Goal: Task Accomplishment & Management: Manage account settings

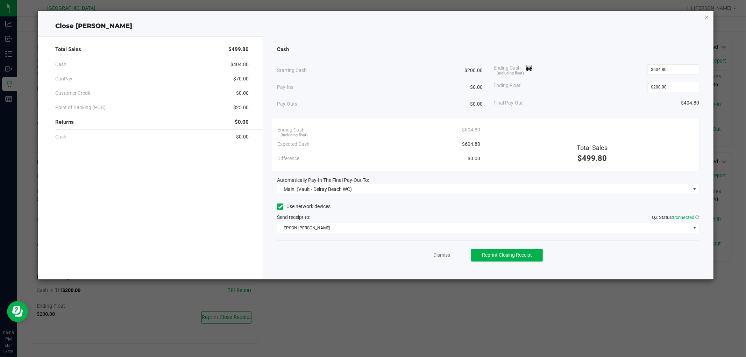
click at [705, 14] on icon "button" at bounding box center [707, 17] width 5 height 8
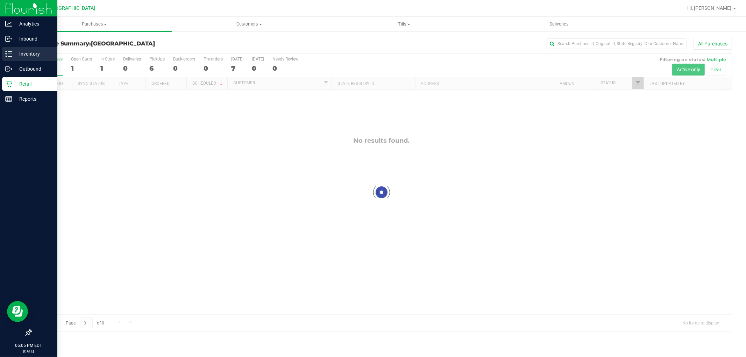
click at [23, 49] on div "Inventory" at bounding box center [29, 54] width 55 height 14
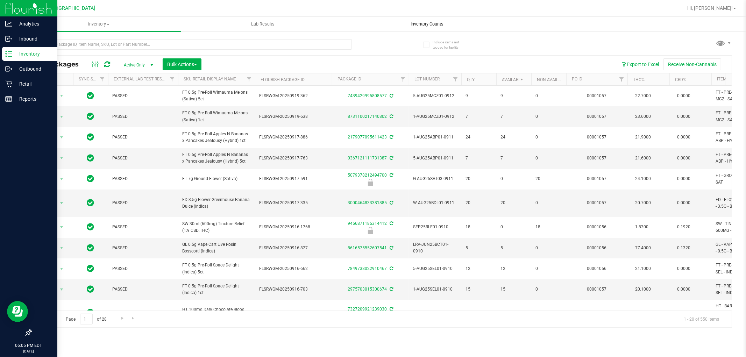
click at [438, 24] on span "Inventory Counts" at bounding box center [427, 24] width 52 height 6
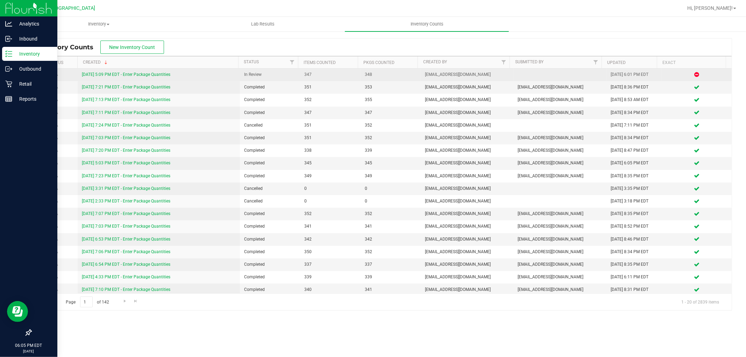
click at [99, 72] on link "[DATE] 5:09 PM EDT - Enter Package Quantities" at bounding box center [126, 74] width 89 height 5
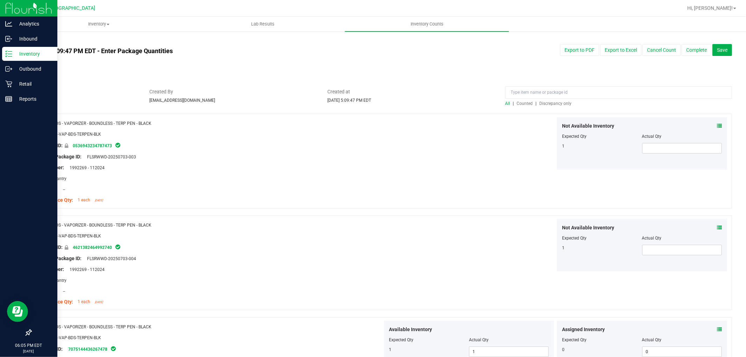
click at [561, 103] on span "Discrepancy only" at bounding box center [556, 103] width 32 height 5
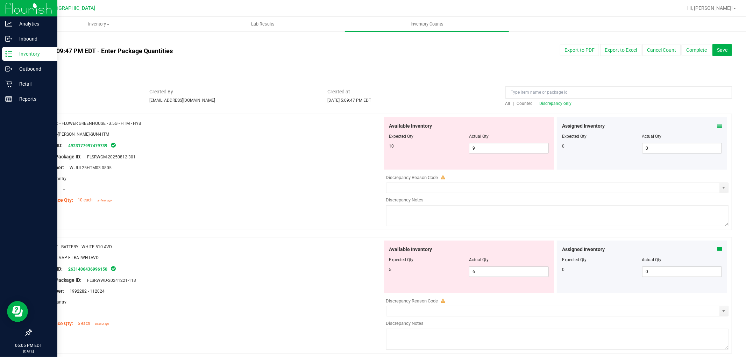
click at [713, 121] on div "Assigned Inventory Expected Qty Actual Qty 0 0 0" at bounding box center [642, 143] width 170 height 52
click at [717, 123] on span at bounding box center [719, 125] width 5 height 7
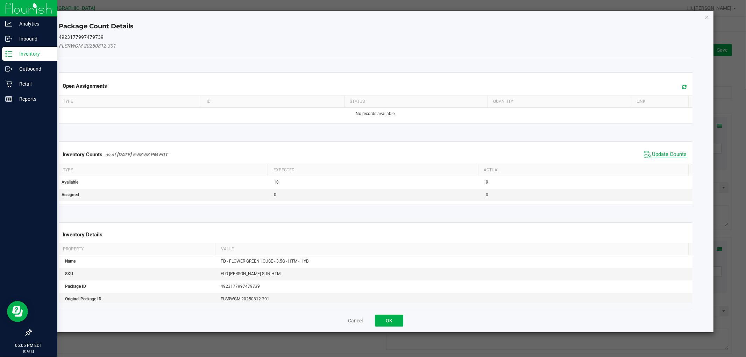
click at [663, 152] on span "Update Counts" at bounding box center [669, 154] width 35 height 7
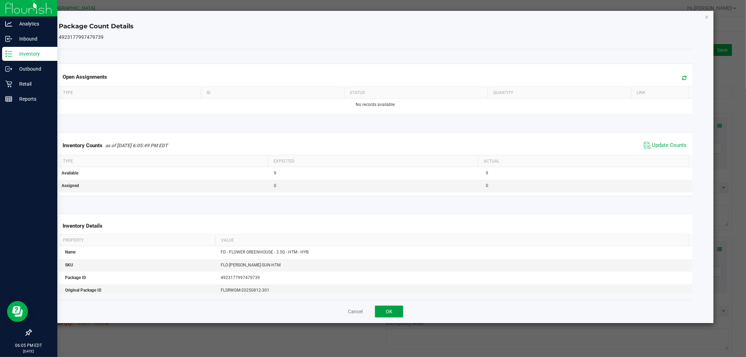
click at [394, 307] on button "OK" at bounding box center [389, 312] width 28 height 12
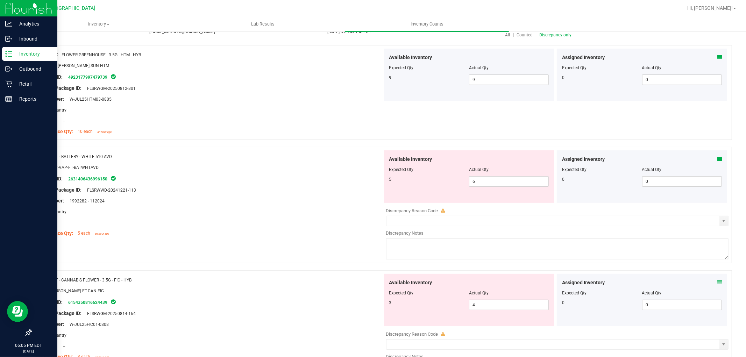
scroll to position [78, 0]
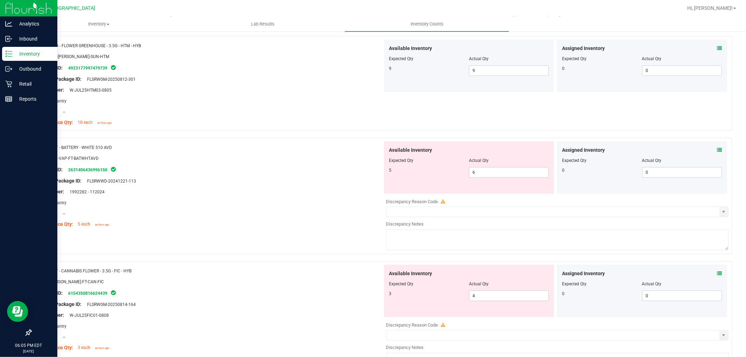
click at [717, 149] on icon at bounding box center [719, 150] width 5 height 5
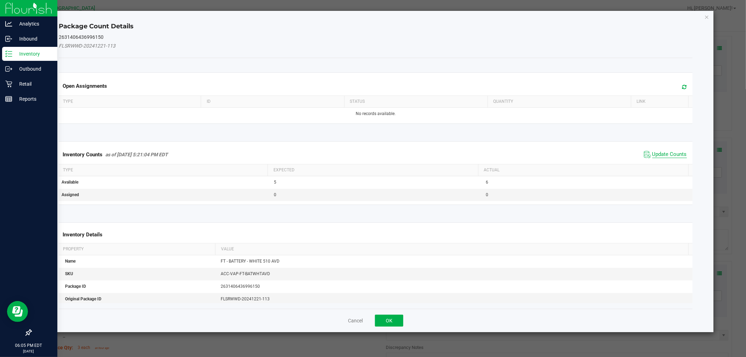
click at [676, 155] on span "Update Counts" at bounding box center [669, 154] width 35 height 7
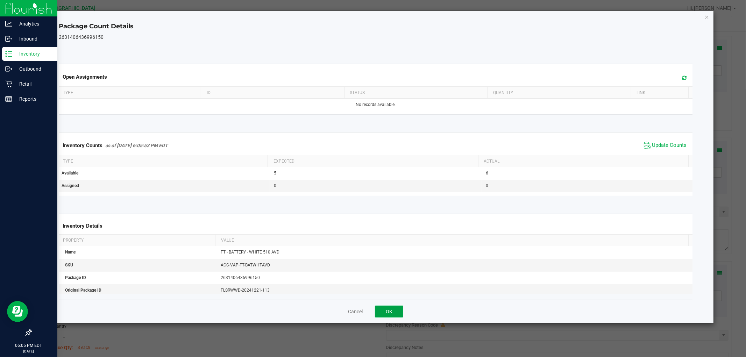
click at [389, 309] on button "OK" at bounding box center [389, 312] width 28 height 12
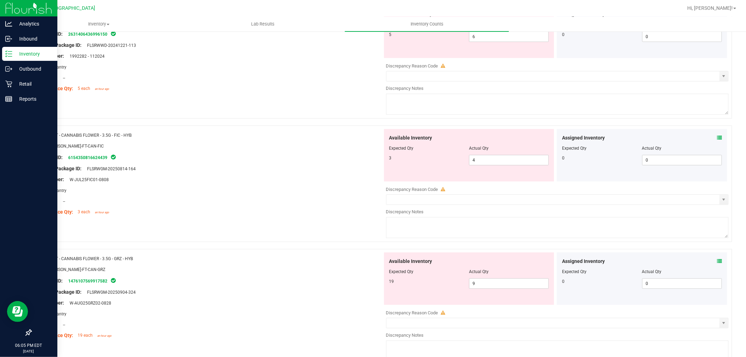
scroll to position [194, 0]
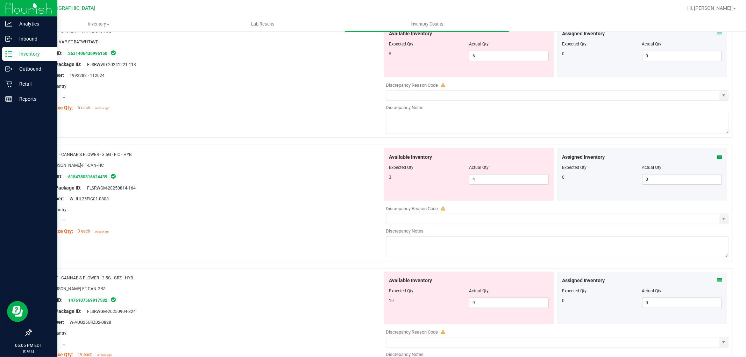
click at [717, 157] on icon at bounding box center [719, 157] width 5 height 5
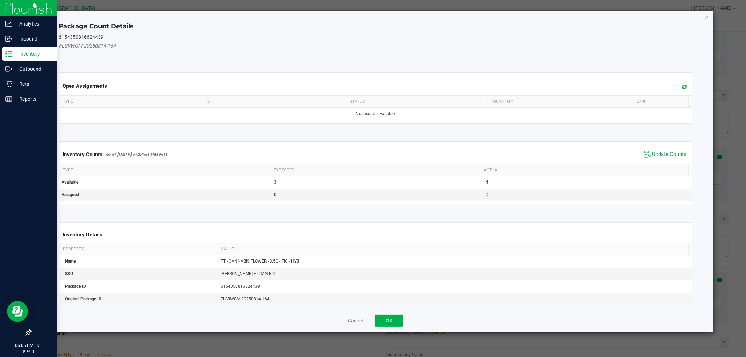
click at [665, 149] on span "Update Counts" at bounding box center [665, 154] width 47 height 10
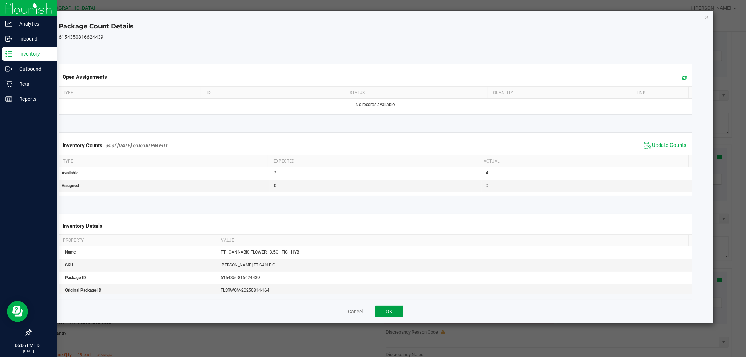
click at [386, 310] on button "OK" at bounding box center [389, 312] width 28 height 12
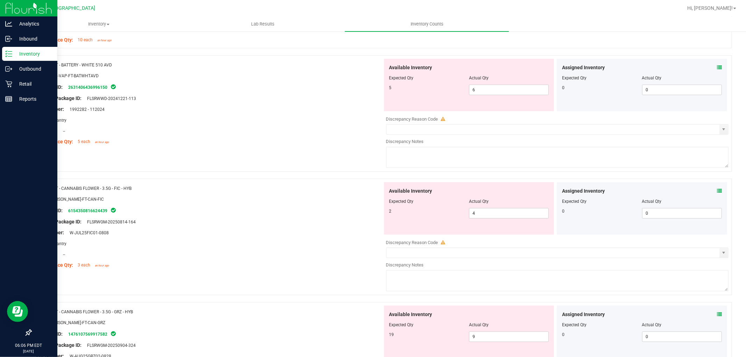
scroll to position [116, 0]
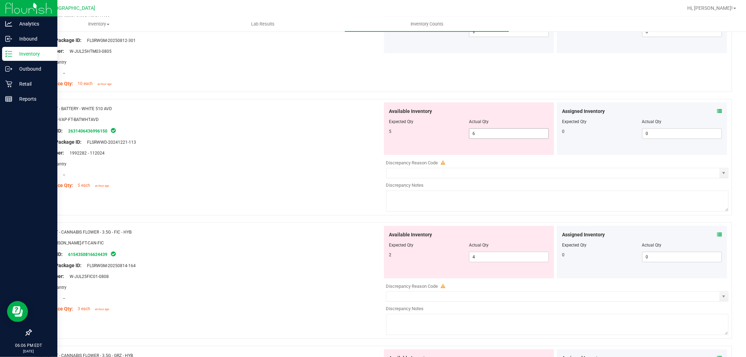
drag, startPoint x: 502, startPoint y: 133, endPoint x: 509, endPoint y: 144, distance: 13.5
click at [502, 135] on span "6 6" at bounding box center [509, 133] width 80 height 10
type input "5"
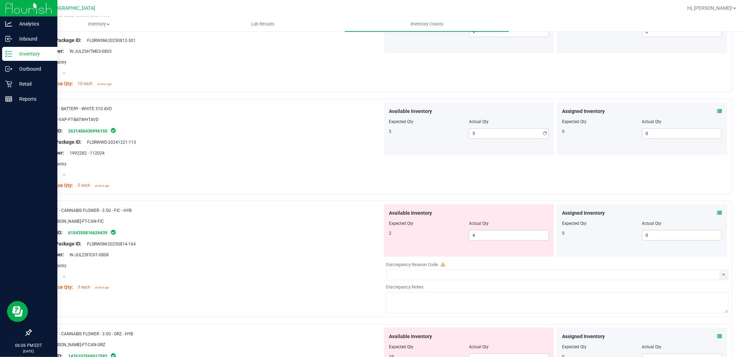
click at [328, 148] on div at bounding box center [209, 147] width 346 height 3
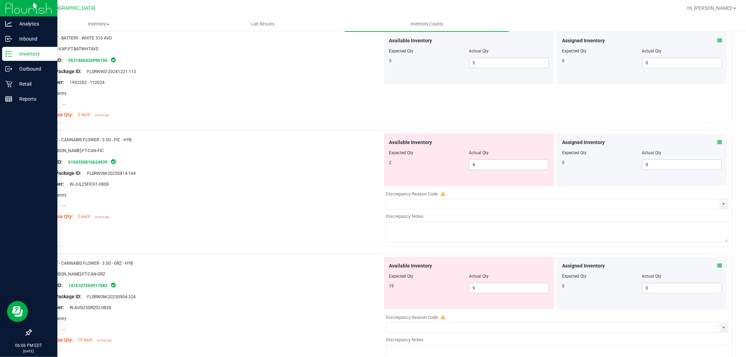
scroll to position [194, 0]
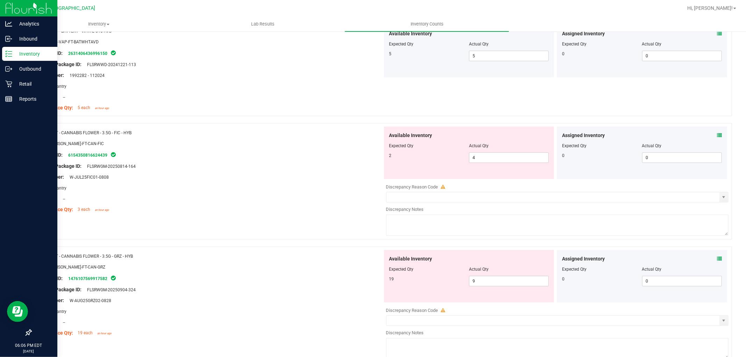
drag, startPoint x: 710, startPoint y: 131, endPoint x: 713, endPoint y: 134, distance: 4.0
click at [711, 133] on div "Assigned Inventory" at bounding box center [642, 135] width 160 height 7
click at [717, 135] on icon at bounding box center [719, 135] width 5 height 5
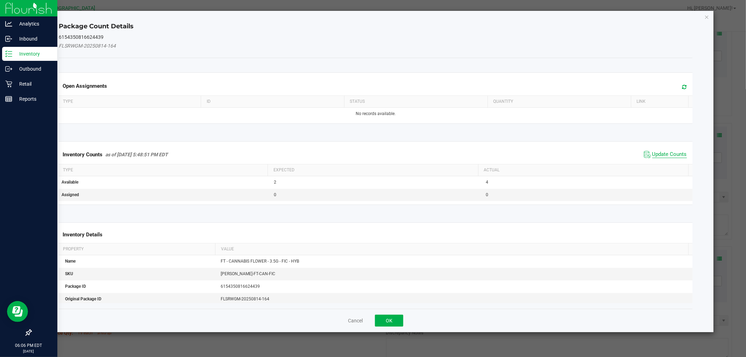
click at [667, 152] on span "Update Counts" at bounding box center [669, 154] width 35 height 7
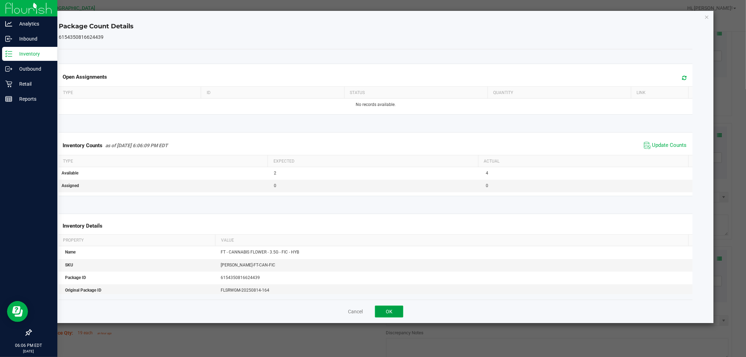
click at [399, 316] on button "OK" at bounding box center [389, 312] width 28 height 12
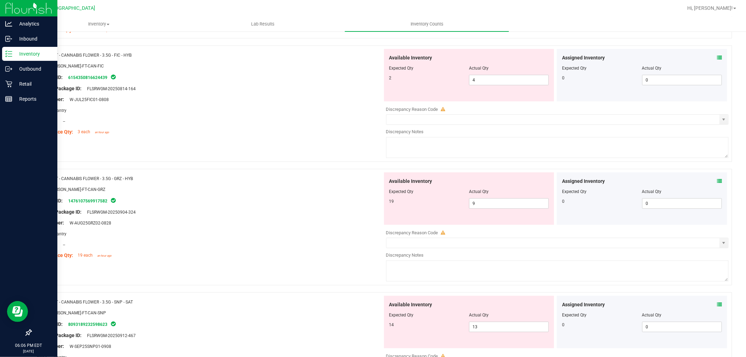
scroll to position [311, 0]
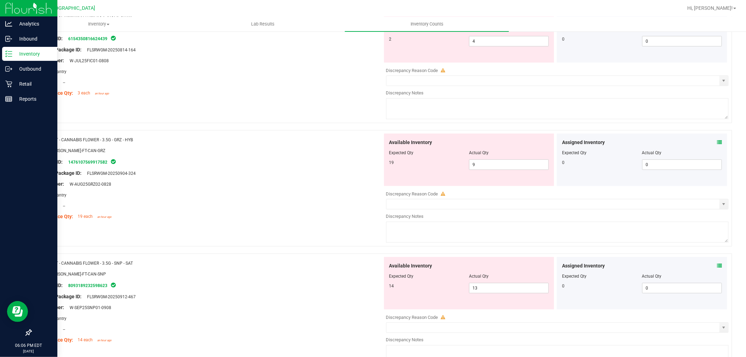
click at [717, 142] on icon at bounding box center [719, 142] width 5 height 5
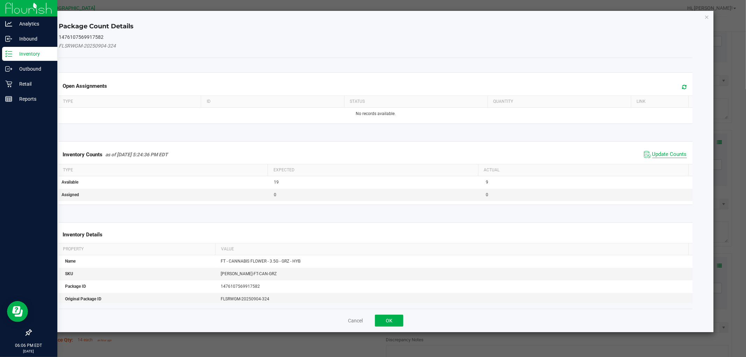
click at [671, 152] on span "Update Counts" at bounding box center [669, 154] width 35 height 7
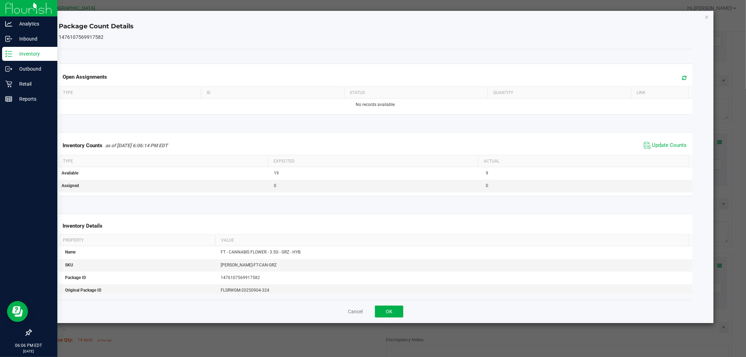
click at [393, 303] on div "Cancel OK" at bounding box center [376, 311] width 634 height 23
click at [393, 309] on button "OK" at bounding box center [389, 312] width 28 height 12
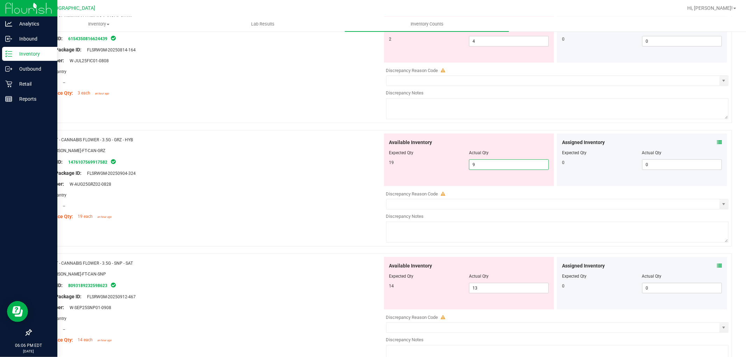
click at [469, 164] on span "9 9" at bounding box center [509, 165] width 80 height 10
click at [329, 177] on div at bounding box center [209, 178] width 346 height 3
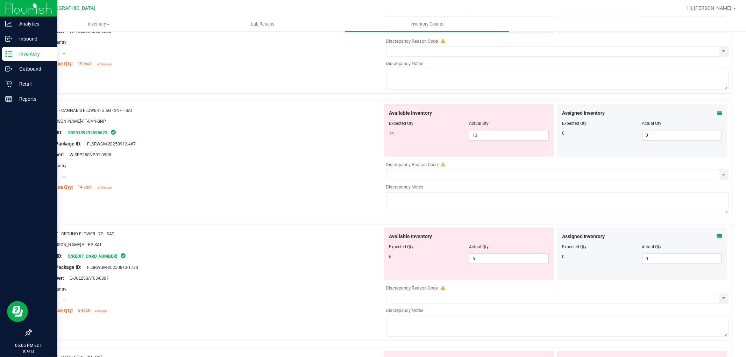
scroll to position [466, 0]
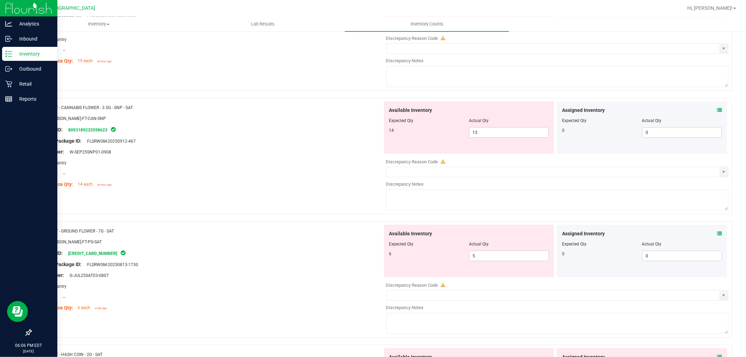
click at [717, 111] on icon at bounding box center [719, 110] width 5 height 5
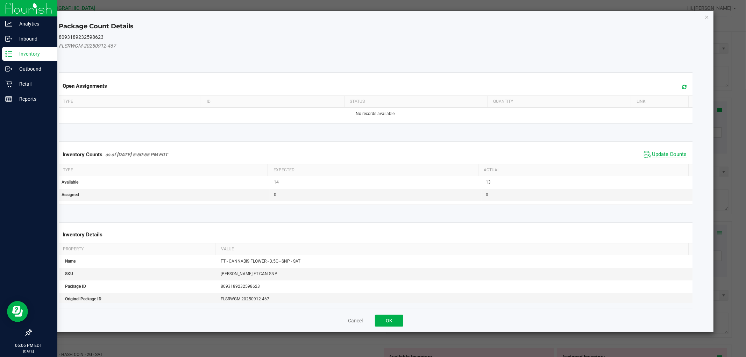
click at [673, 151] on span "Update Counts" at bounding box center [669, 154] width 35 height 7
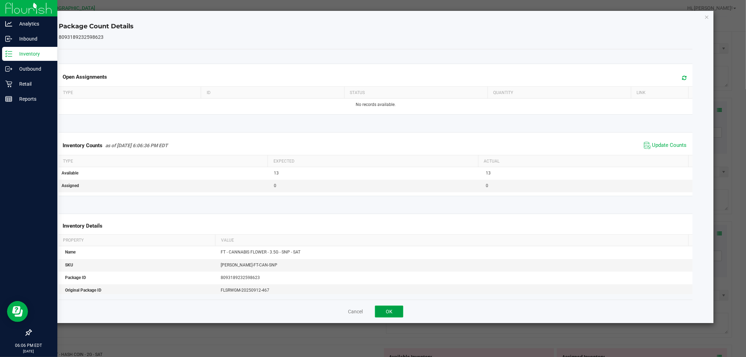
click at [392, 308] on button "OK" at bounding box center [389, 312] width 28 height 12
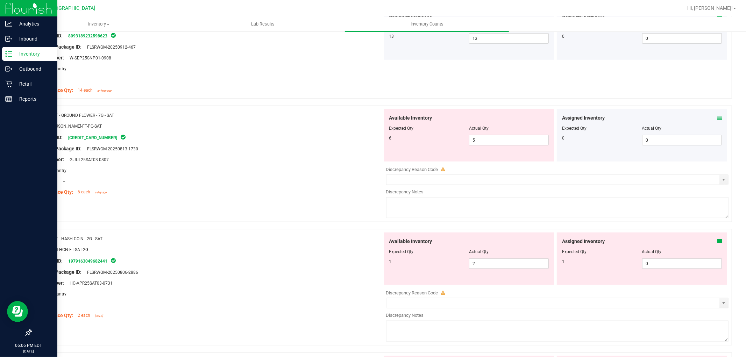
scroll to position [583, 0]
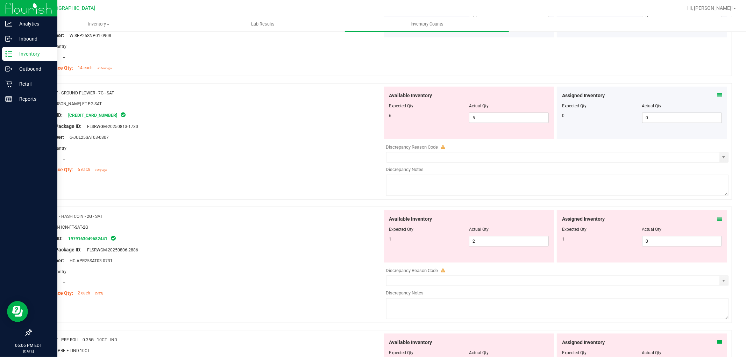
click at [717, 96] on icon at bounding box center [719, 95] width 5 height 5
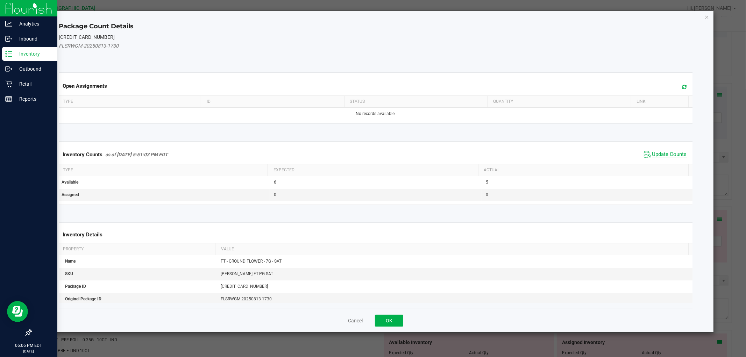
click at [652, 155] on span "Update Counts" at bounding box center [669, 154] width 35 height 7
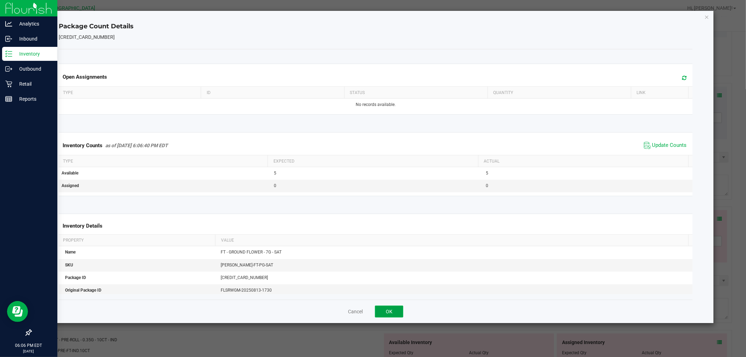
click at [397, 312] on button "OK" at bounding box center [389, 312] width 28 height 12
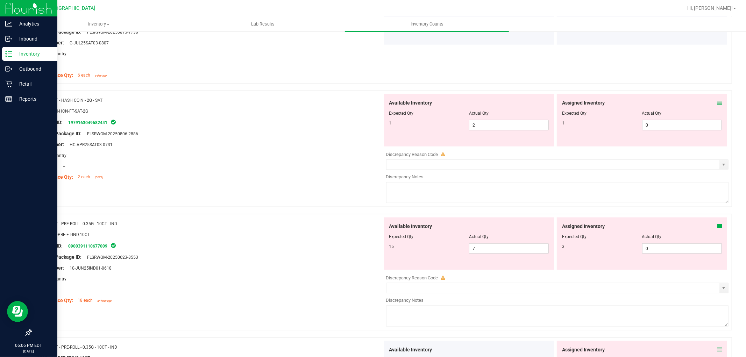
scroll to position [700, 0]
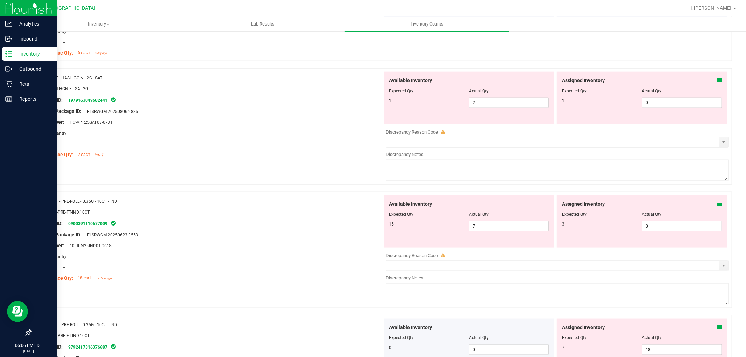
click at [717, 80] on icon at bounding box center [719, 80] width 5 height 5
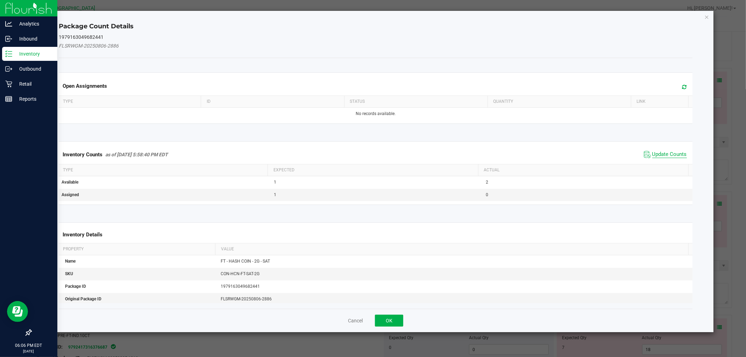
click at [652, 156] on span "Update Counts" at bounding box center [669, 154] width 35 height 7
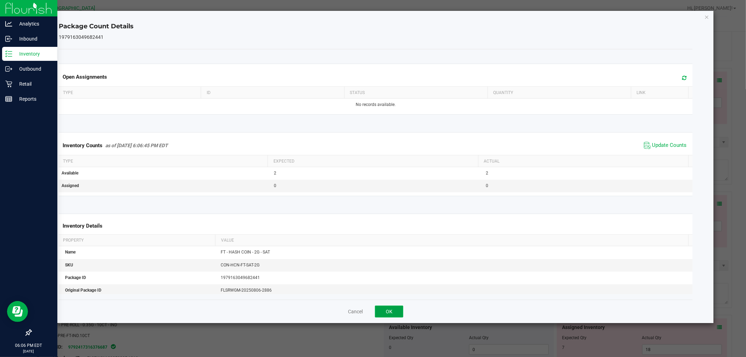
click at [389, 311] on button "OK" at bounding box center [389, 312] width 28 height 12
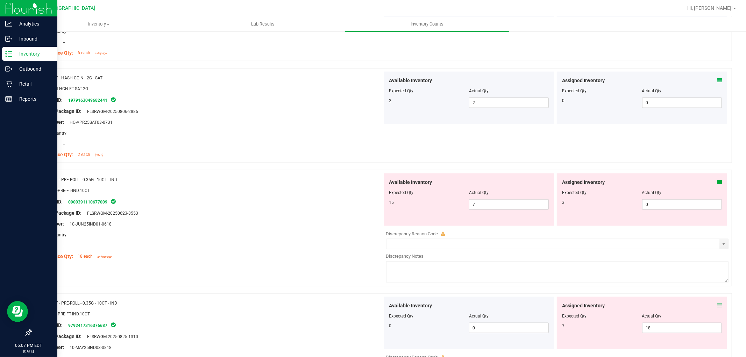
click at [717, 184] on div "Assigned Inventory Expected Qty Actual Qty 3 0 0" at bounding box center [642, 200] width 170 height 52
click at [716, 181] on div "Assigned Inventory Expected Qty Actual Qty 3 0 0" at bounding box center [642, 200] width 170 height 52
click at [717, 183] on icon at bounding box center [719, 182] width 5 height 5
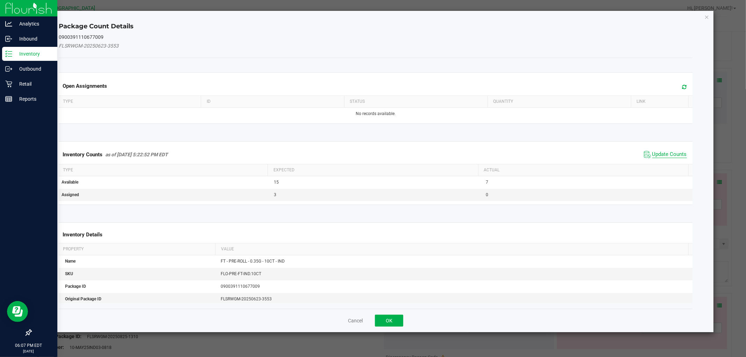
click at [652, 153] on span "Update Counts" at bounding box center [669, 154] width 35 height 7
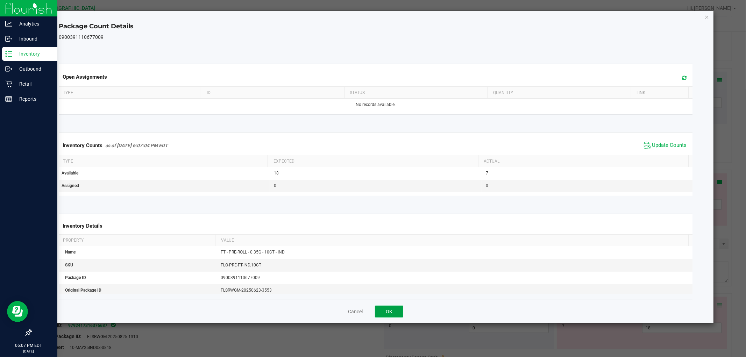
click at [399, 312] on button "OK" at bounding box center [389, 312] width 28 height 12
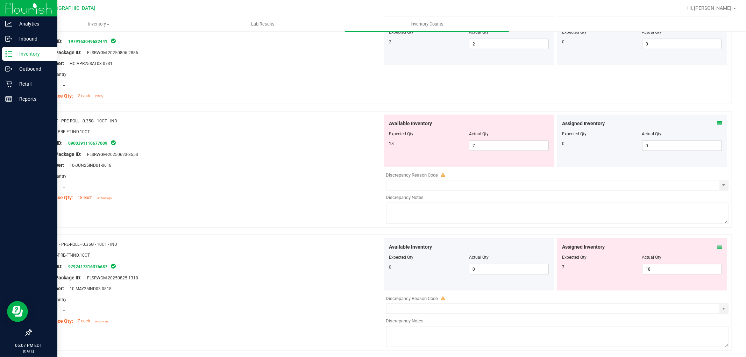
scroll to position [739, 0]
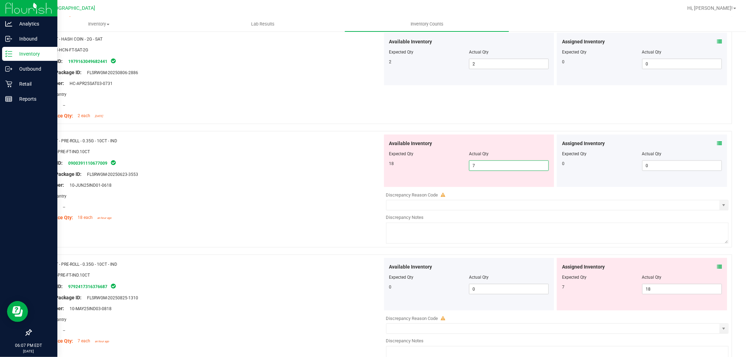
click at [488, 165] on span "7 7" at bounding box center [509, 166] width 80 height 10
type input "18"
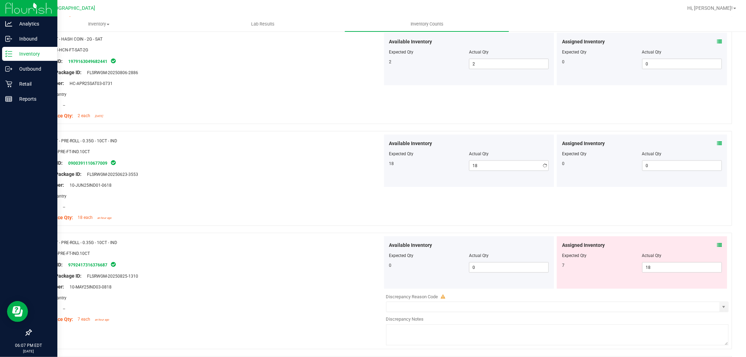
drag, startPoint x: 298, startPoint y: 169, endPoint x: 338, endPoint y: 177, distance: 40.3
click at [300, 172] on ng-container "Original Package ID: FLSRWGM-20250623-3553" at bounding box center [209, 172] width 346 height 11
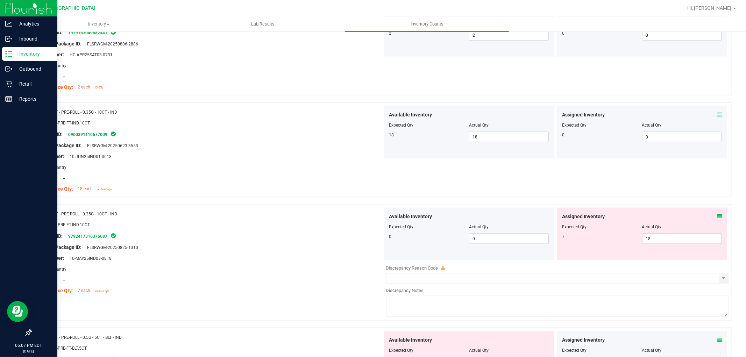
scroll to position [816, 0]
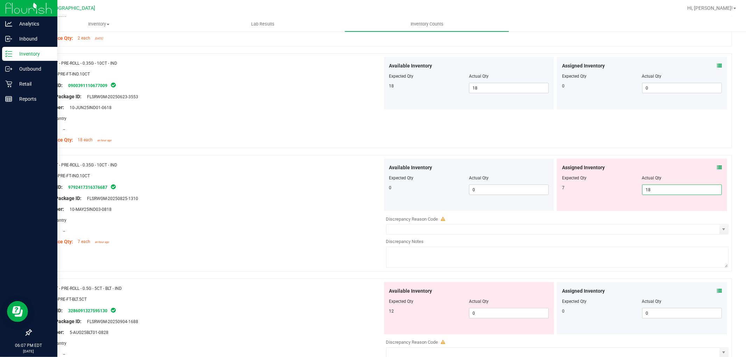
click at [663, 188] on span "18 18" at bounding box center [682, 190] width 80 height 10
type input "1"
type input "7"
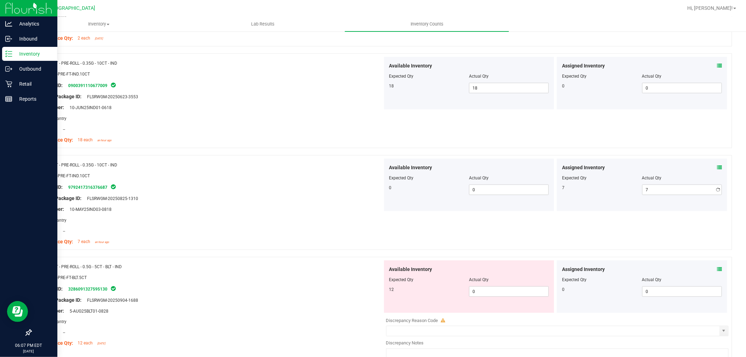
drag, startPoint x: 159, startPoint y: 219, endPoint x: 348, endPoint y: 161, distance: 197.8
click at [162, 218] on div "Area: Pantry" at bounding box center [209, 220] width 346 height 7
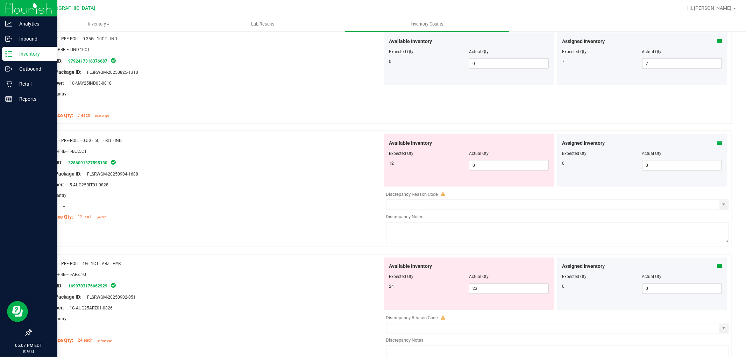
scroll to position [894, 0]
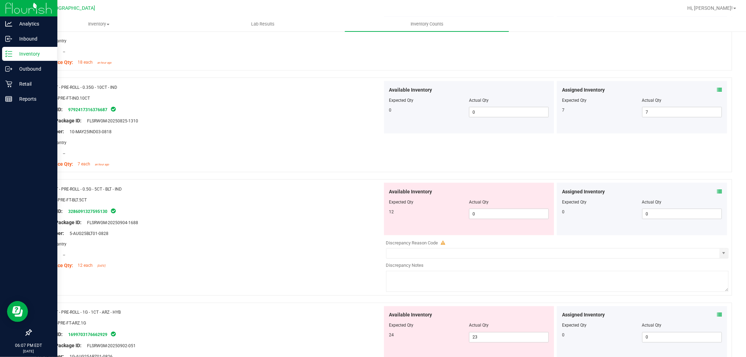
click at [716, 191] on div "Assigned Inventory Expected Qty Actual Qty 0 0 0" at bounding box center [642, 209] width 170 height 52
click at [717, 192] on icon at bounding box center [719, 191] width 5 height 5
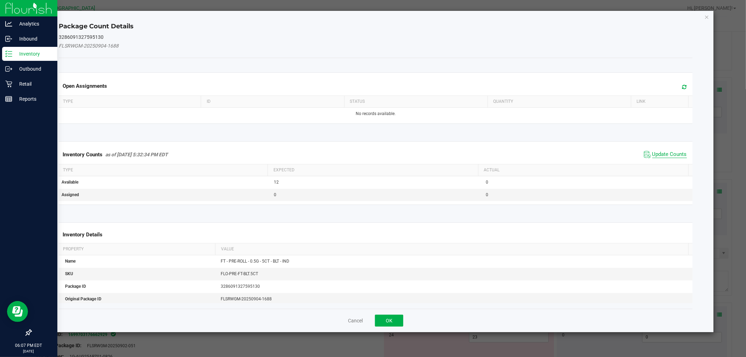
click at [653, 154] on span "Update Counts" at bounding box center [669, 154] width 35 height 7
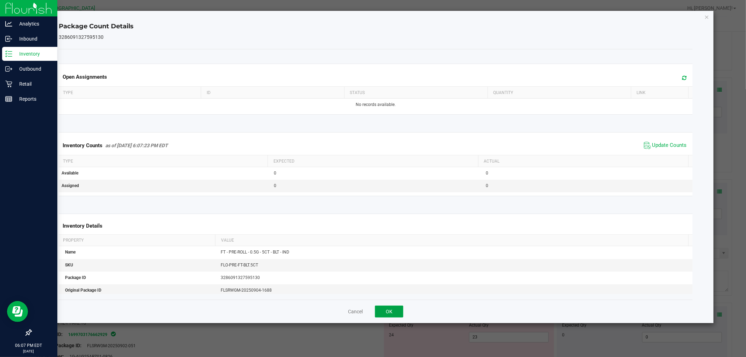
click at [388, 307] on button "OK" at bounding box center [389, 312] width 28 height 12
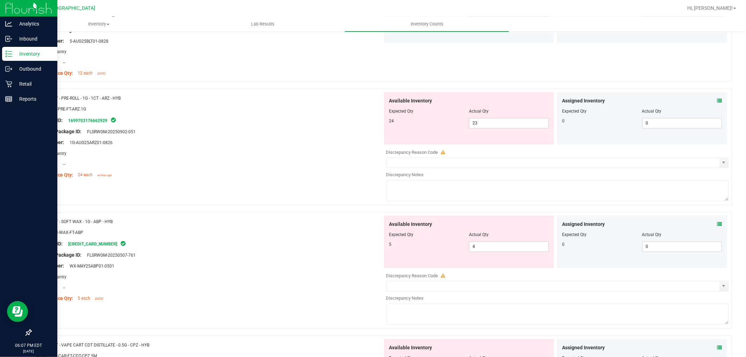
scroll to position [1088, 0]
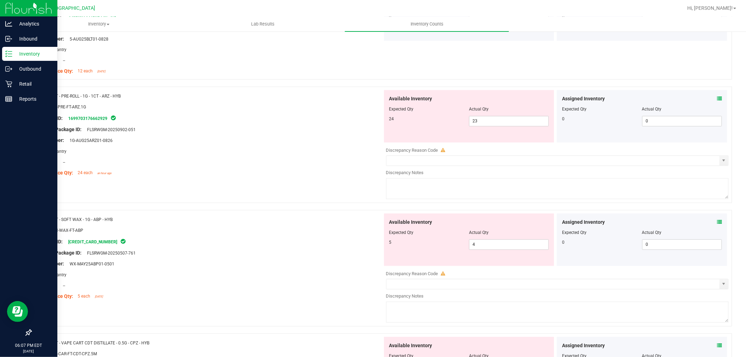
click at [711, 97] on div "Assigned Inventory Expected Qty Actual Qty 0 0 0" at bounding box center [642, 116] width 170 height 52
click at [717, 99] on icon at bounding box center [719, 99] width 5 height 5
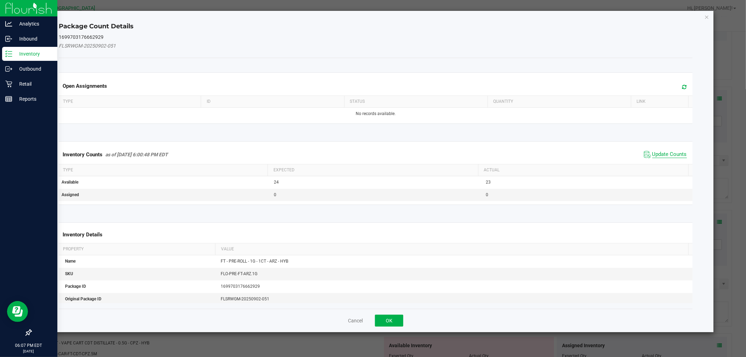
click at [653, 151] on span "Update Counts" at bounding box center [669, 154] width 35 height 7
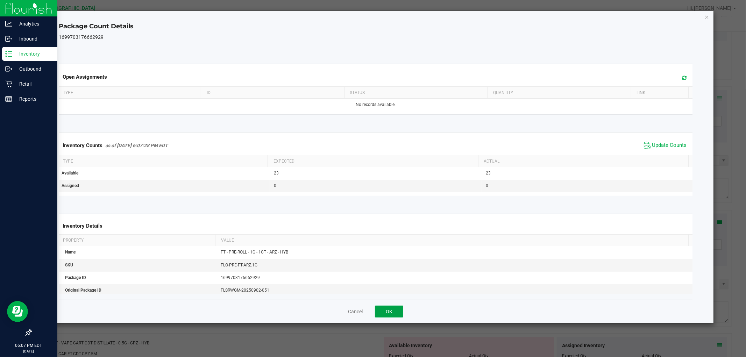
click at [388, 310] on button "OK" at bounding box center [389, 312] width 28 height 12
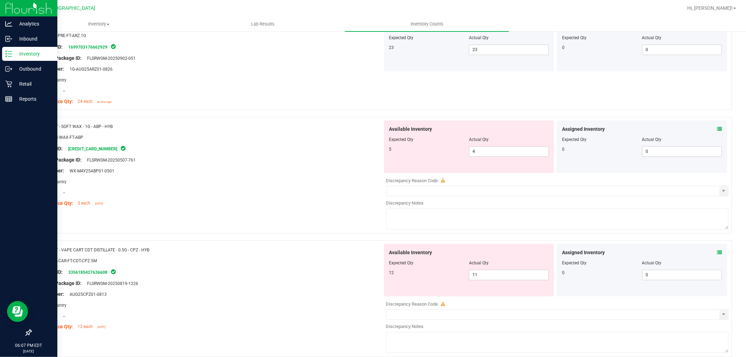
scroll to position [1166, 0]
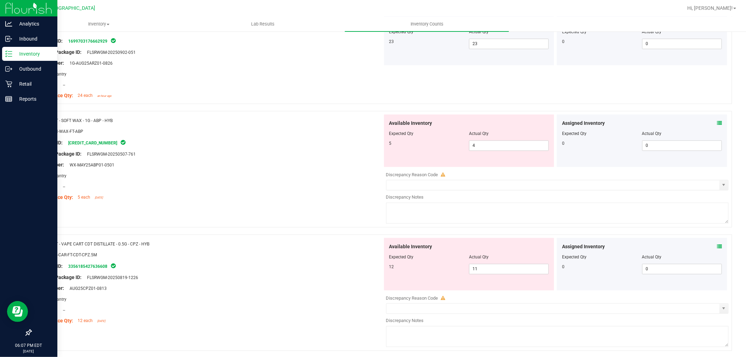
click at [717, 121] on span at bounding box center [719, 123] width 5 height 7
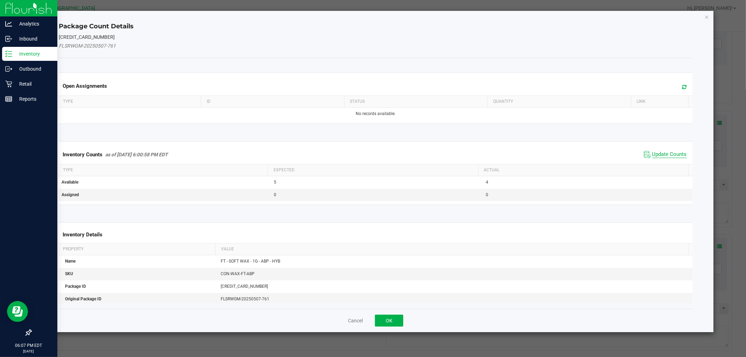
click at [655, 155] on span "Update Counts" at bounding box center [669, 154] width 35 height 7
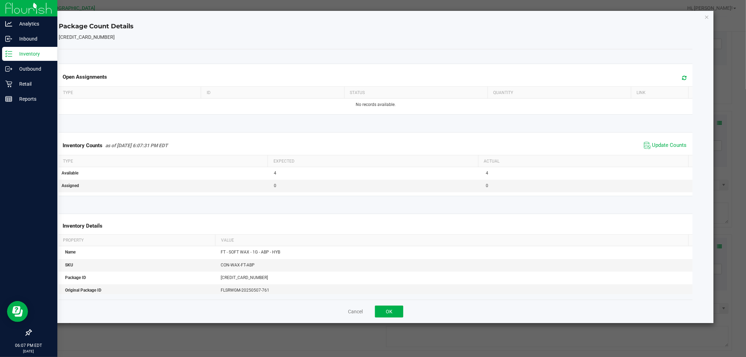
click at [396, 305] on div "Cancel OK" at bounding box center [376, 311] width 634 height 23
click at [397, 310] on button "OK" at bounding box center [389, 312] width 28 height 12
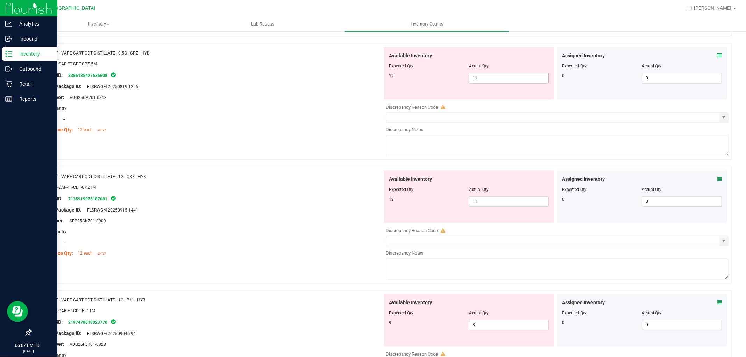
scroll to position [1321, 0]
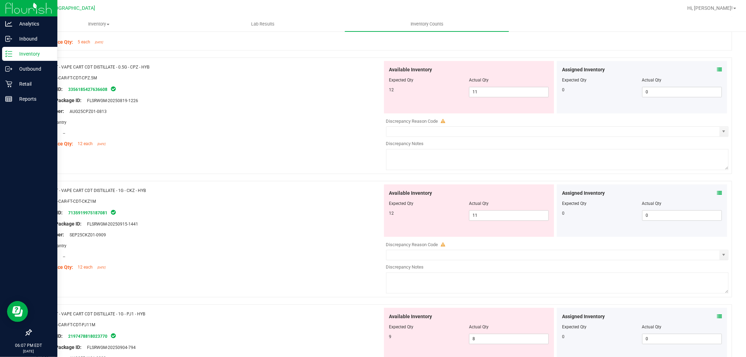
click at [717, 69] on icon at bounding box center [719, 69] width 5 height 5
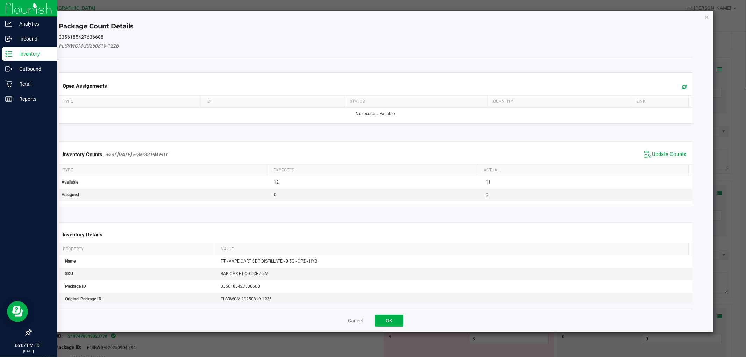
click at [654, 156] on span "Update Counts" at bounding box center [669, 154] width 35 height 7
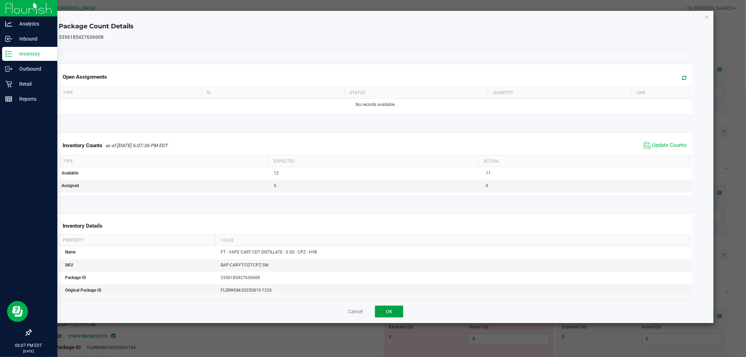
click at [401, 313] on button "OK" at bounding box center [389, 312] width 28 height 12
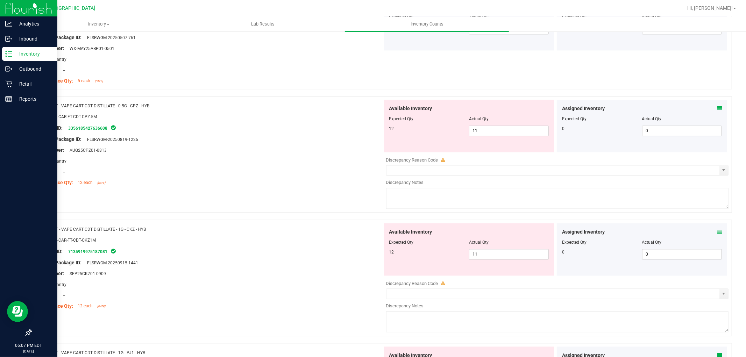
scroll to position [1399, 0]
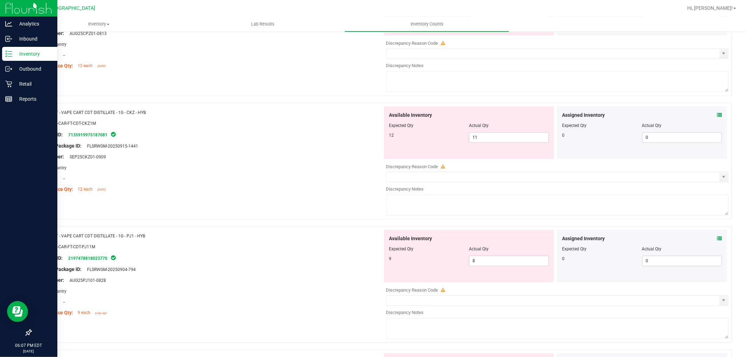
click at [710, 116] on div "Assigned Inventory" at bounding box center [642, 115] width 160 height 7
click at [717, 118] on icon at bounding box center [719, 115] width 5 height 5
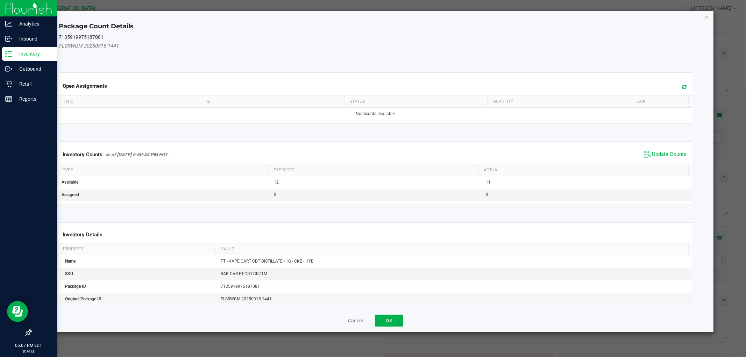
click at [678, 148] on div "Inventory Counts as of [DATE] 5:50:44 PM EDT Update Counts" at bounding box center [375, 154] width 636 height 19
click at [670, 156] on span "Update Counts" at bounding box center [669, 154] width 35 height 7
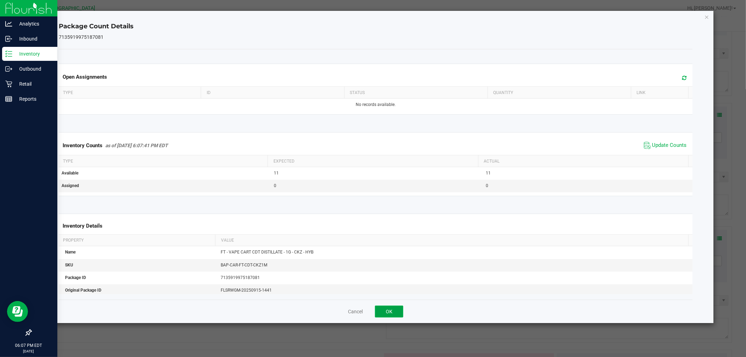
click at [394, 309] on button "OK" at bounding box center [389, 312] width 28 height 12
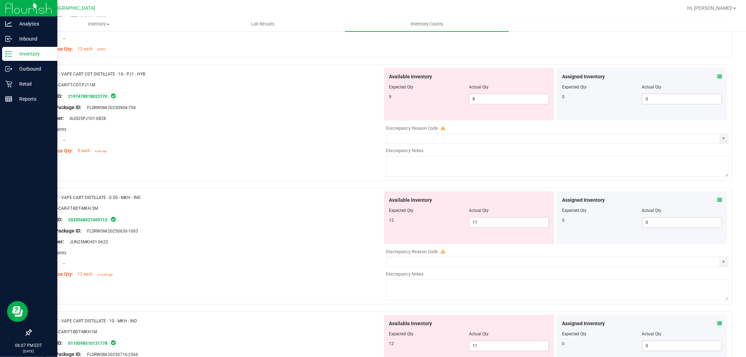
scroll to position [1555, 0]
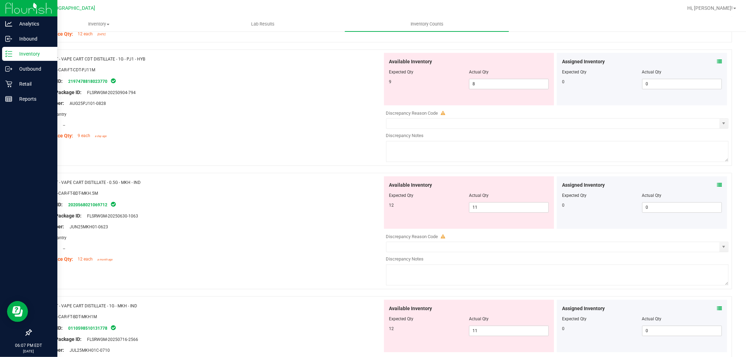
click at [717, 62] on icon at bounding box center [719, 61] width 5 height 5
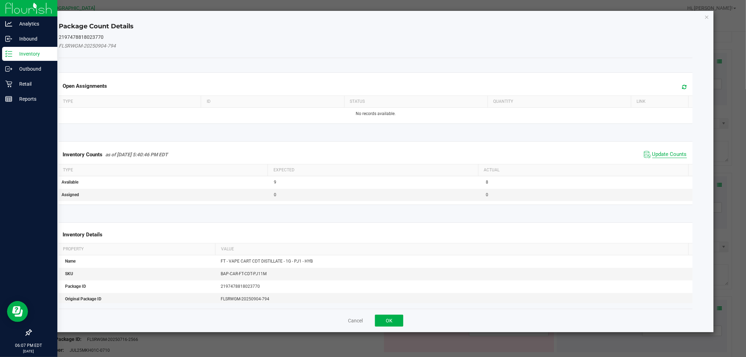
click at [655, 156] on span "Update Counts" at bounding box center [669, 154] width 35 height 7
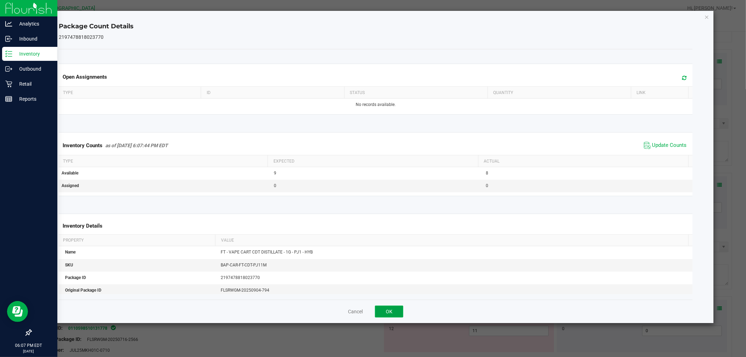
click at [383, 309] on button "OK" at bounding box center [389, 312] width 28 height 12
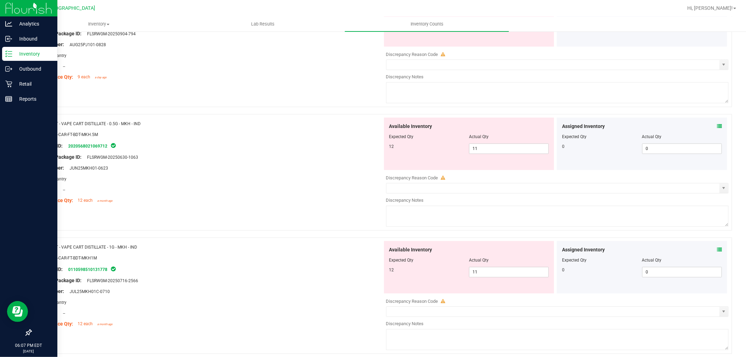
scroll to position [1632, 0]
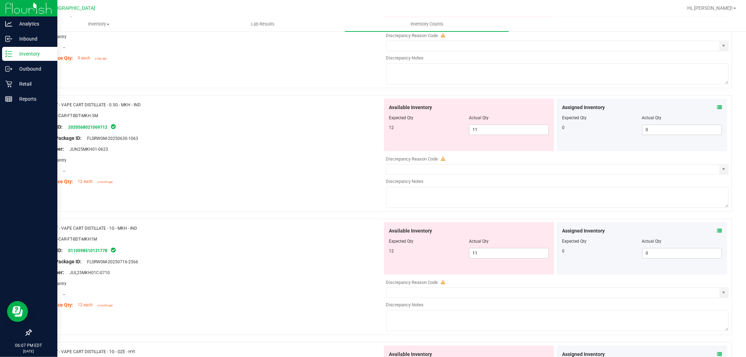
click at [717, 110] on icon at bounding box center [719, 107] width 5 height 5
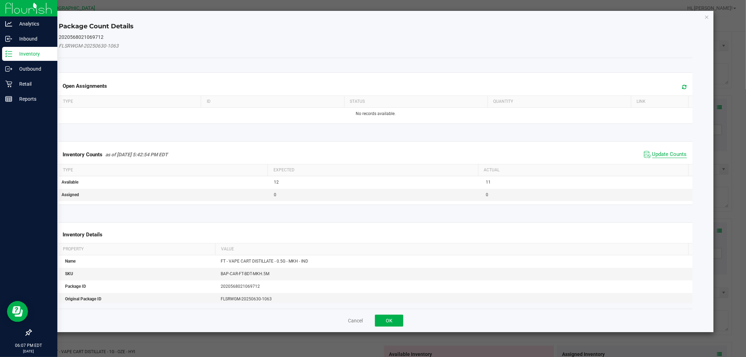
click at [665, 154] on span "Update Counts" at bounding box center [669, 154] width 35 height 7
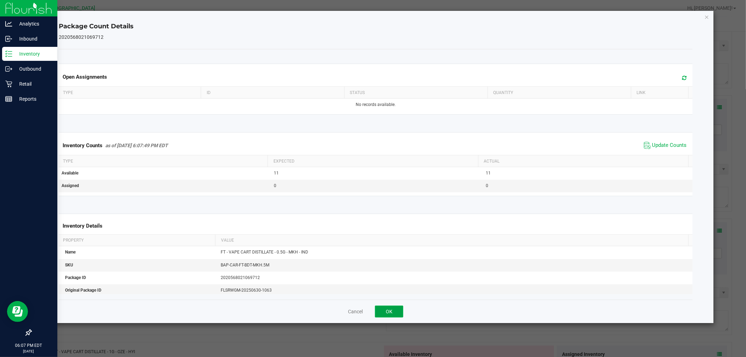
click at [391, 312] on button "OK" at bounding box center [389, 312] width 28 height 12
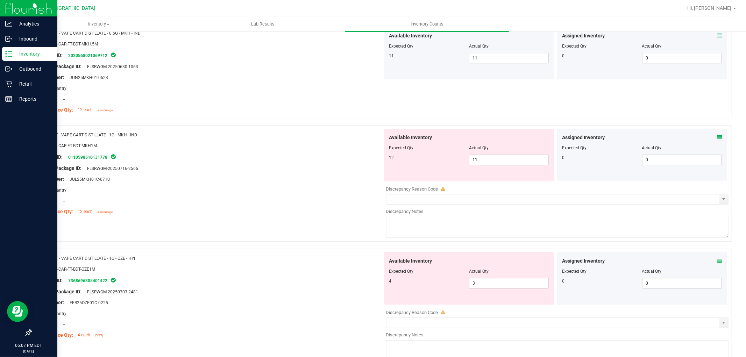
scroll to position [1749, 0]
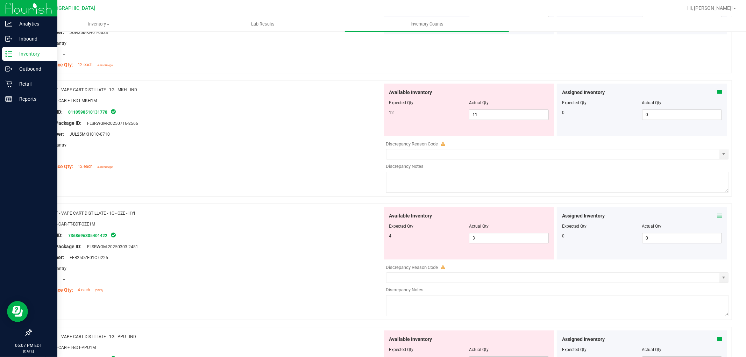
click at [717, 93] on icon at bounding box center [719, 92] width 5 height 5
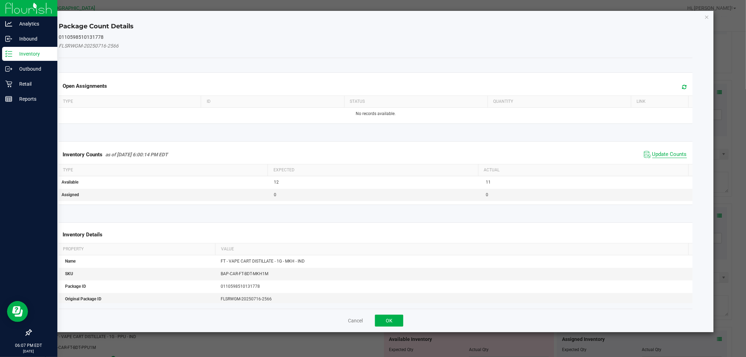
drag, startPoint x: 665, startPoint y: 149, endPoint x: 662, endPoint y: 152, distance: 5.2
click at [665, 149] on span "Update Counts" at bounding box center [665, 154] width 47 height 10
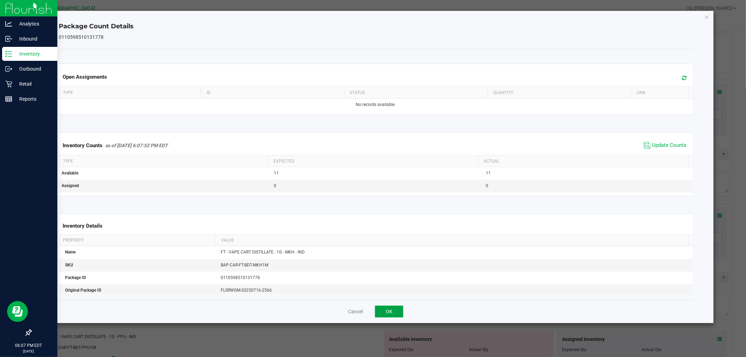
drag, startPoint x: 401, startPoint y: 307, endPoint x: 391, endPoint y: 235, distance: 72.4
click at [401, 306] on button "OK" at bounding box center [389, 312] width 28 height 12
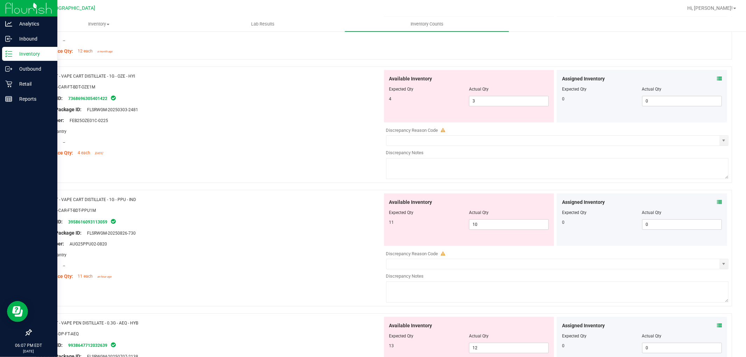
scroll to position [1866, 0]
click at [717, 77] on icon at bounding box center [719, 77] width 5 height 5
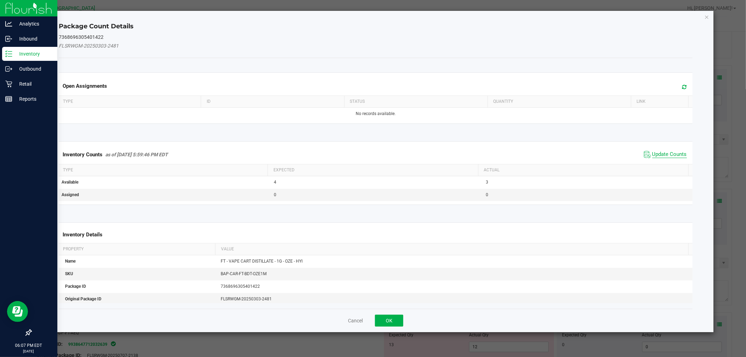
click at [652, 157] on span "Update Counts" at bounding box center [669, 154] width 35 height 7
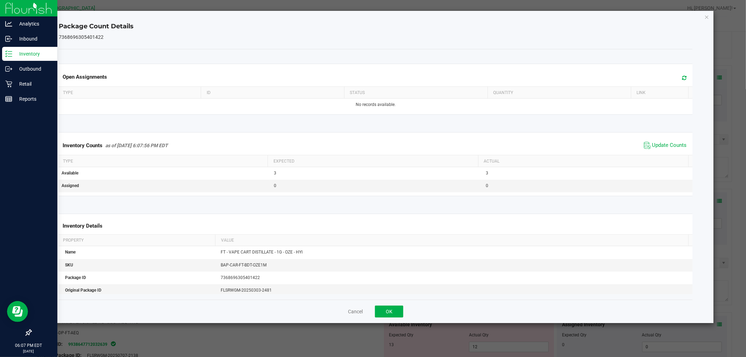
click at [404, 311] on div "Cancel OK" at bounding box center [376, 311] width 634 height 23
click at [402, 309] on button "OK" at bounding box center [389, 312] width 28 height 12
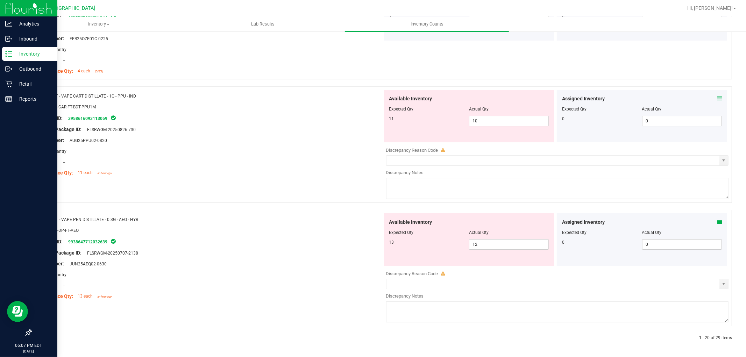
scroll to position [1949, 0]
click at [711, 97] on div "Assigned Inventory" at bounding box center [642, 98] width 160 height 7
click at [717, 97] on icon at bounding box center [719, 98] width 5 height 5
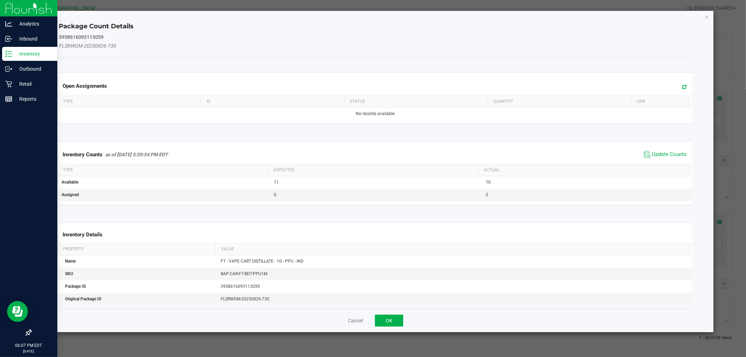
click at [671, 158] on span "Update Counts" at bounding box center [665, 154] width 47 height 10
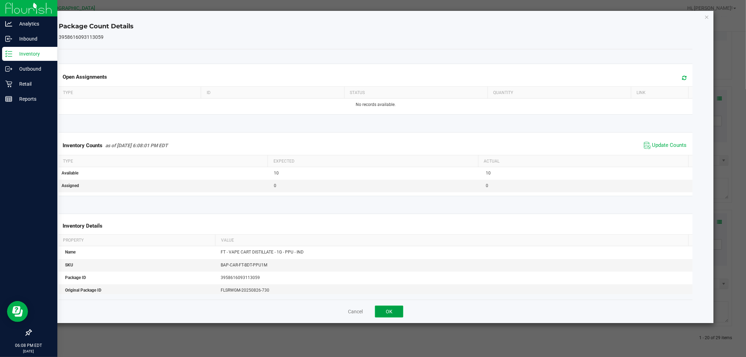
drag, startPoint x: 390, startPoint y: 308, endPoint x: 427, endPoint y: 193, distance: 120.5
click at [390, 307] on button "OK" at bounding box center [389, 312] width 28 height 12
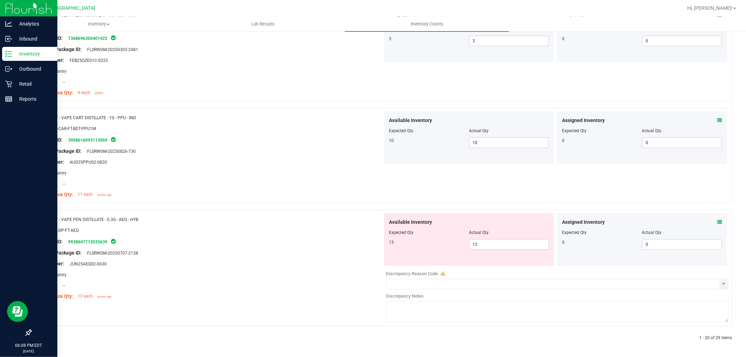
scroll to position [1927, 0]
click at [717, 219] on span at bounding box center [719, 222] width 5 height 7
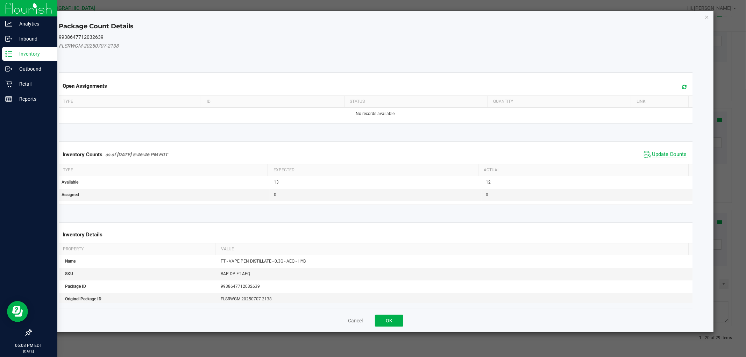
click at [652, 151] on span "Update Counts" at bounding box center [669, 154] width 35 height 7
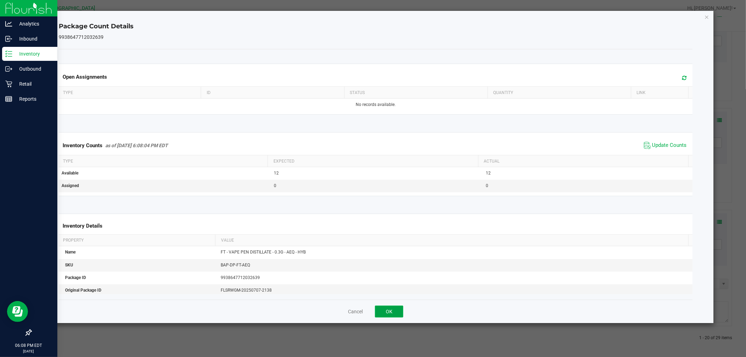
click at [390, 309] on button "OK" at bounding box center [389, 312] width 28 height 12
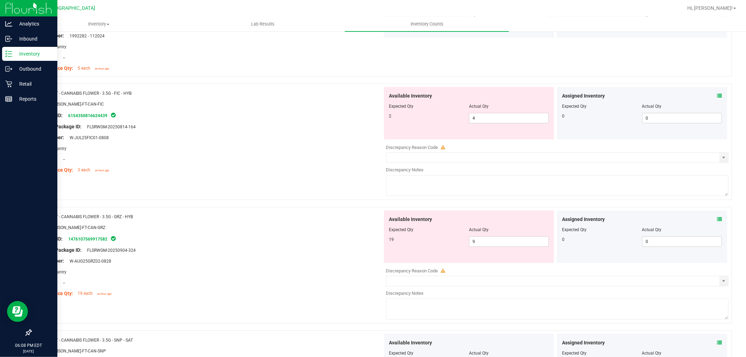
scroll to position [0, 0]
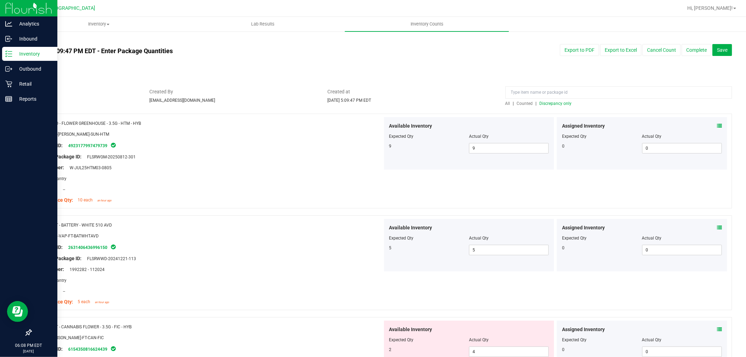
click at [566, 102] on span "Discrepancy only" at bounding box center [556, 103] width 32 height 5
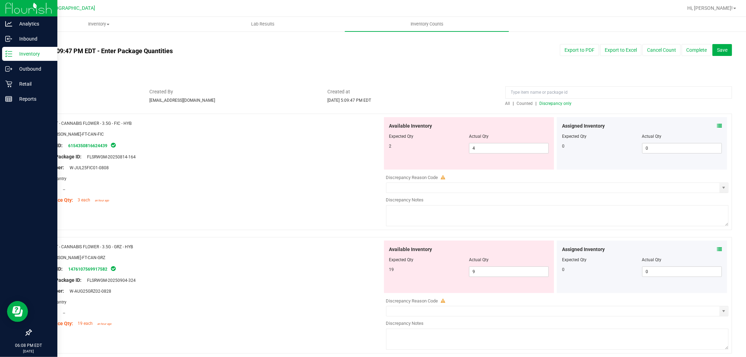
click at [717, 125] on icon at bounding box center [719, 125] width 5 height 5
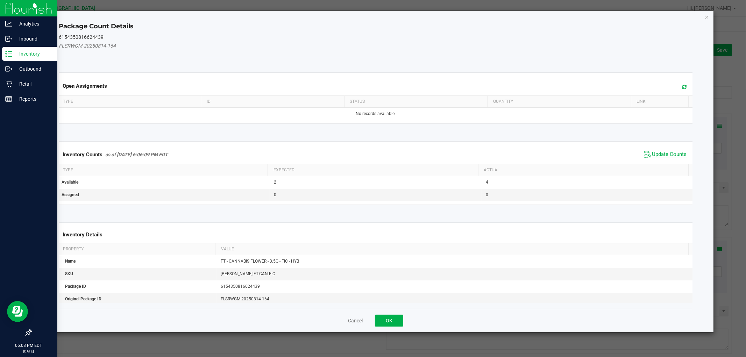
click at [669, 157] on span "Update Counts" at bounding box center [669, 154] width 35 height 7
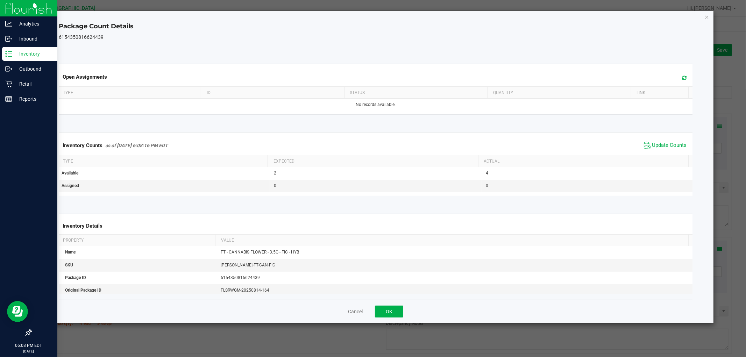
click at [402, 305] on div "Cancel OK" at bounding box center [376, 311] width 634 height 23
click at [394, 307] on button "OK" at bounding box center [389, 312] width 28 height 12
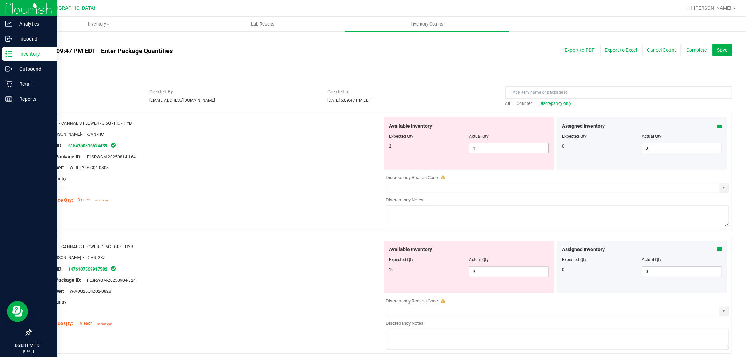
click at [491, 144] on span "4 4" at bounding box center [509, 148] width 80 height 10
type input "2"
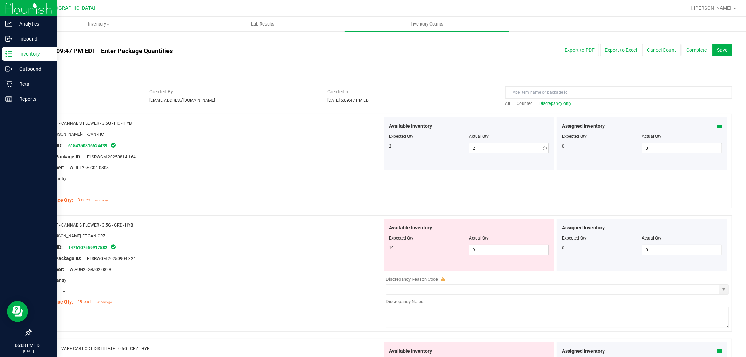
click at [258, 152] on div at bounding box center [209, 151] width 346 height 3
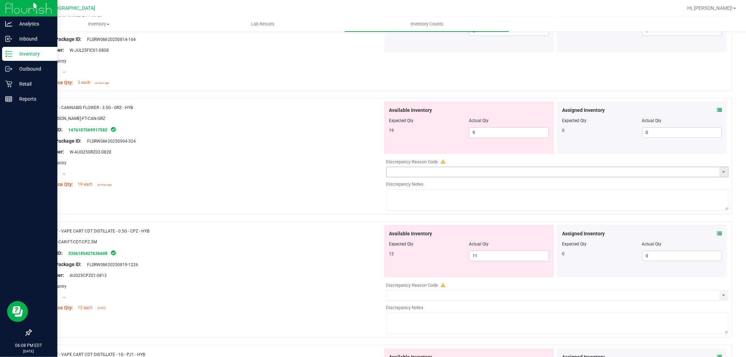
scroll to position [155, 0]
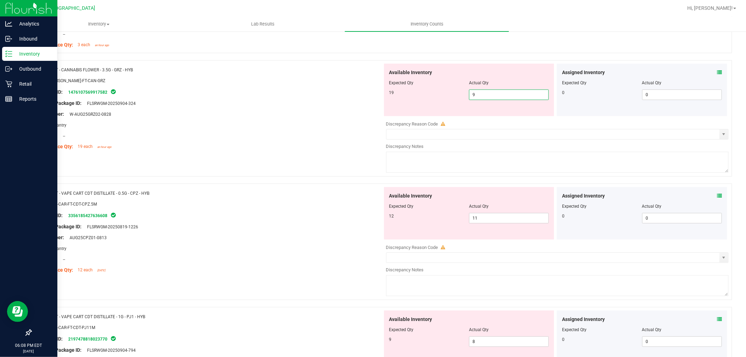
click at [495, 91] on span "9 9" at bounding box center [509, 95] width 80 height 10
type input "19"
click at [124, 104] on span "FLSRWGM-20250904-324" at bounding box center [110, 103] width 52 height 5
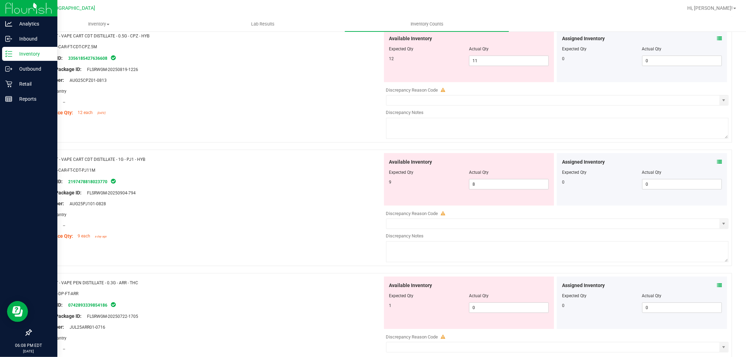
scroll to position [272, 0]
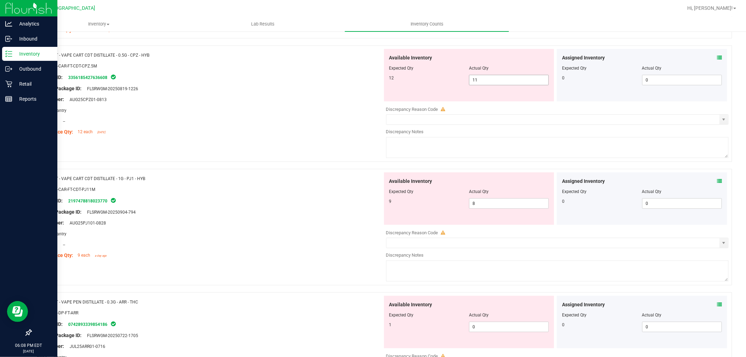
click at [500, 81] on span "11 11" at bounding box center [509, 80] width 80 height 10
type input "12"
click at [324, 112] on div "Area: Pantry" at bounding box center [209, 110] width 346 height 7
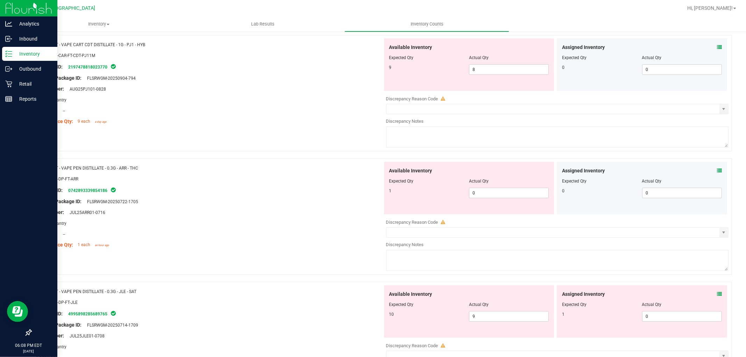
scroll to position [389, 0]
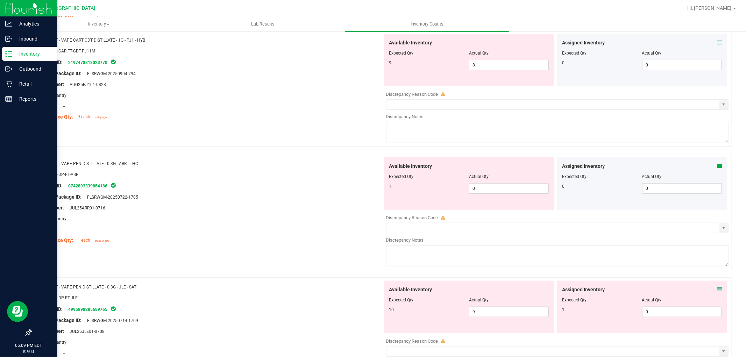
click at [496, 55] on div "Actual Qty" at bounding box center [509, 53] width 80 height 6
click at [497, 65] on span "8 8" at bounding box center [509, 65] width 80 height 10
type input "9"
drag, startPoint x: 226, startPoint y: 111, endPoint x: 231, endPoint y: 121, distance: 11.9
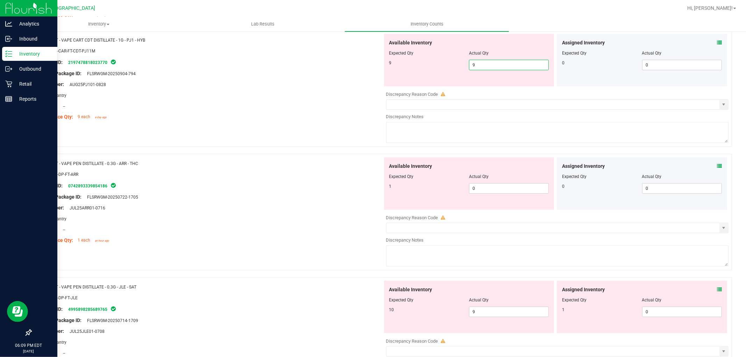
click at [225, 111] on div at bounding box center [209, 111] width 346 height 3
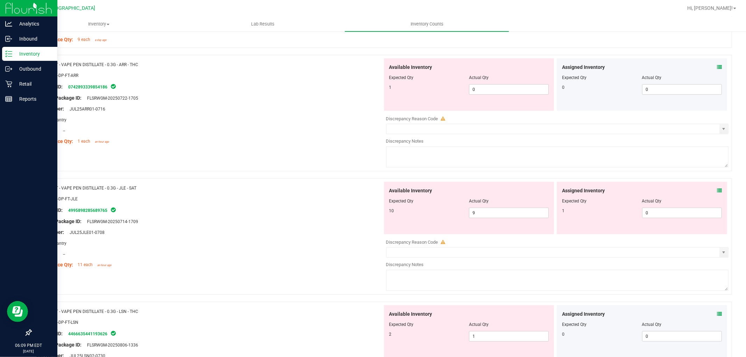
scroll to position [466, 0]
click at [717, 65] on icon at bounding box center [719, 66] width 5 height 5
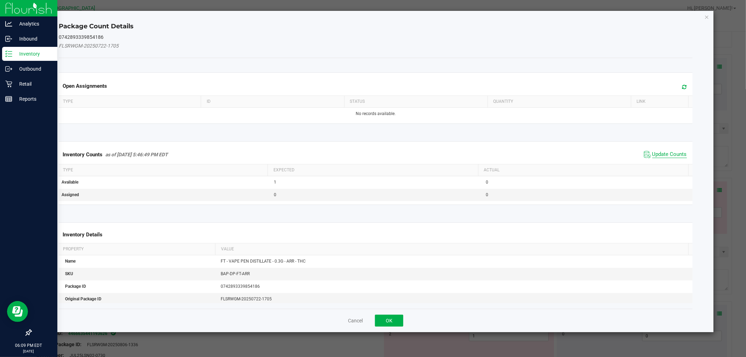
click at [655, 156] on span "Update Counts" at bounding box center [669, 154] width 35 height 7
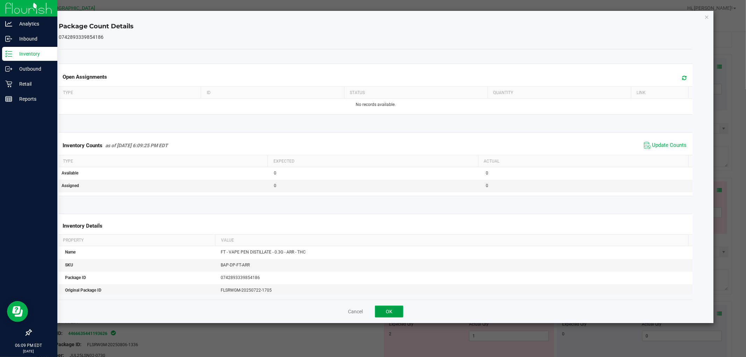
click at [393, 309] on button "OK" at bounding box center [389, 312] width 28 height 12
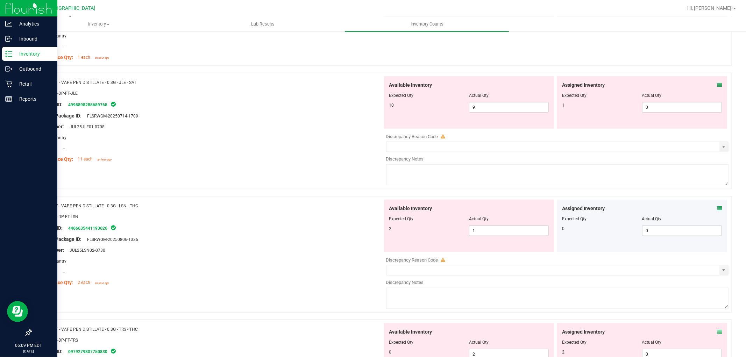
scroll to position [544, 0]
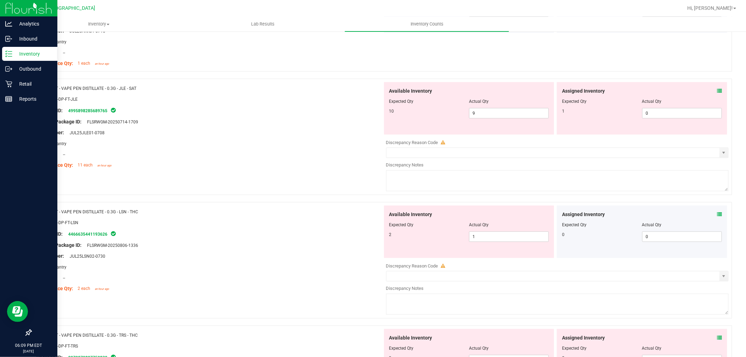
click at [717, 91] on icon at bounding box center [719, 91] width 5 height 5
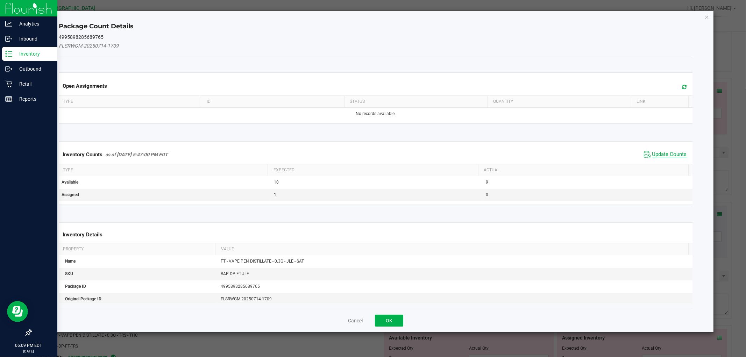
click at [670, 155] on span "Update Counts" at bounding box center [669, 154] width 35 height 7
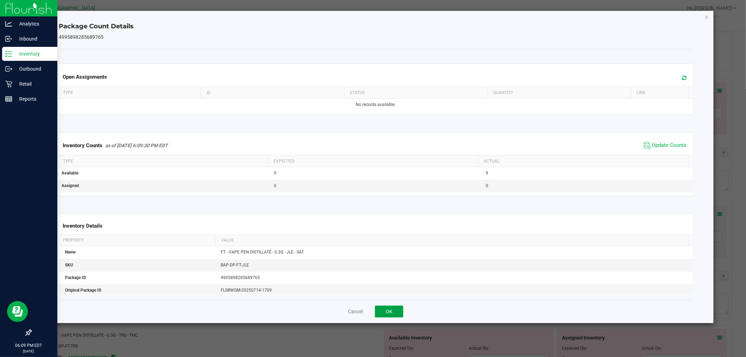
drag, startPoint x: 392, startPoint y: 312, endPoint x: 391, endPoint y: 306, distance: 6.4
click at [392, 313] on button "OK" at bounding box center [389, 312] width 28 height 12
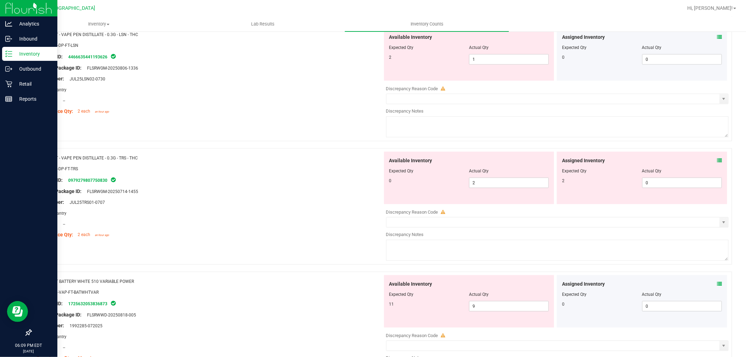
scroll to position [661, 0]
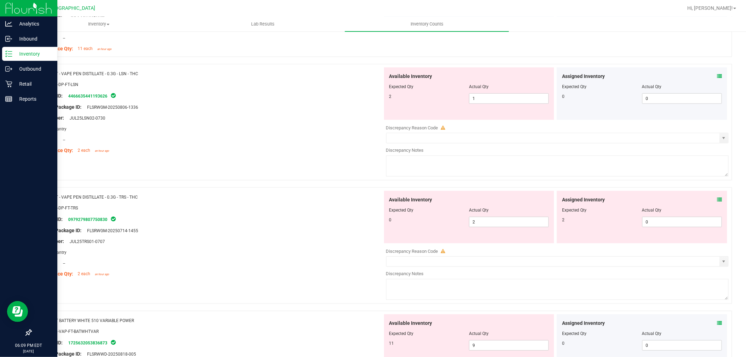
click at [717, 75] on icon at bounding box center [719, 76] width 5 height 5
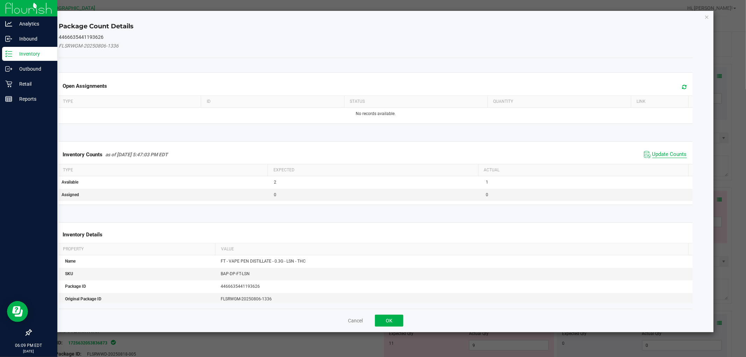
click at [661, 153] on span "Update Counts" at bounding box center [669, 154] width 35 height 7
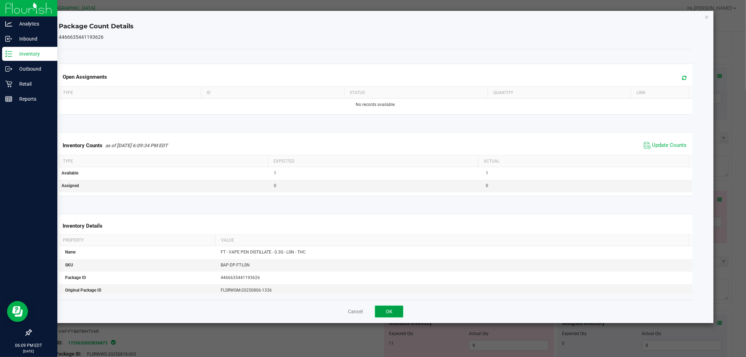
click at [401, 311] on button "OK" at bounding box center [389, 312] width 28 height 12
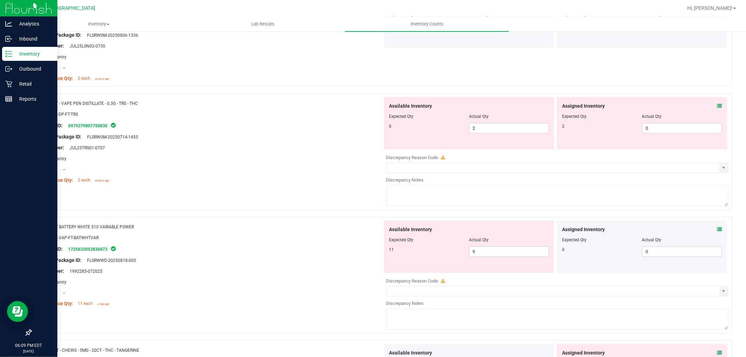
scroll to position [777, 0]
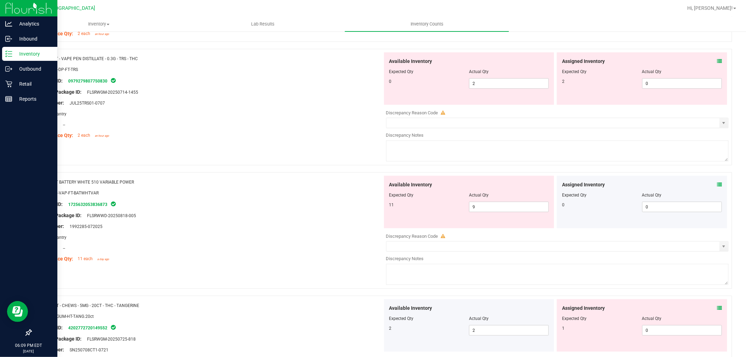
click at [719, 57] on div "Assigned Inventory Expected Qty Actual Qty 2 0 0" at bounding box center [642, 78] width 170 height 52
click at [717, 59] on icon at bounding box center [719, 61] width 5 height 5
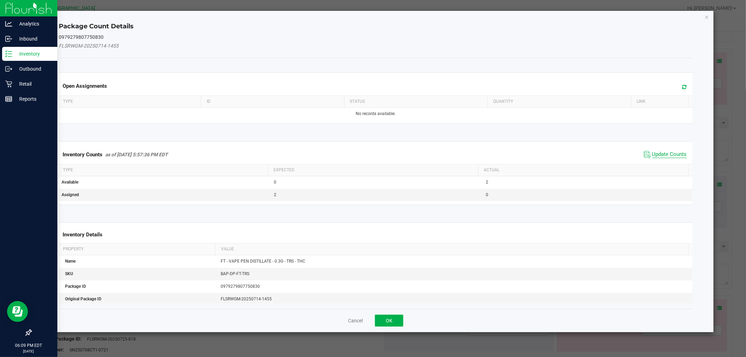
click at [669, 155] on span "Update Counts" at bounding box center [669, 154] width 35 height 7
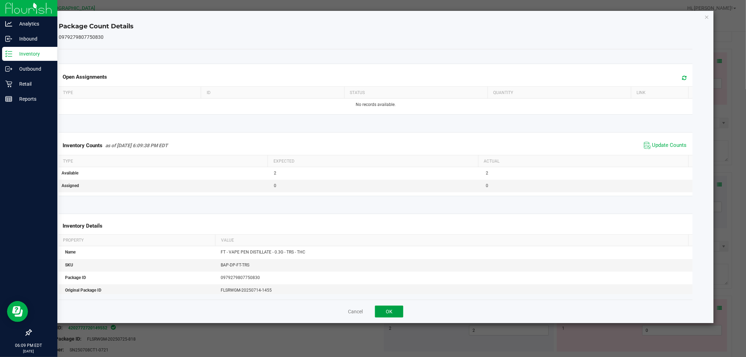
drag, startPoint x: 394, startPoint y: 309, endPoint x: 479, endPoint y: 231, distance: 115.1
click at [395, 306] on button "OK" at bounding box center [389, 312] width 28 height 12
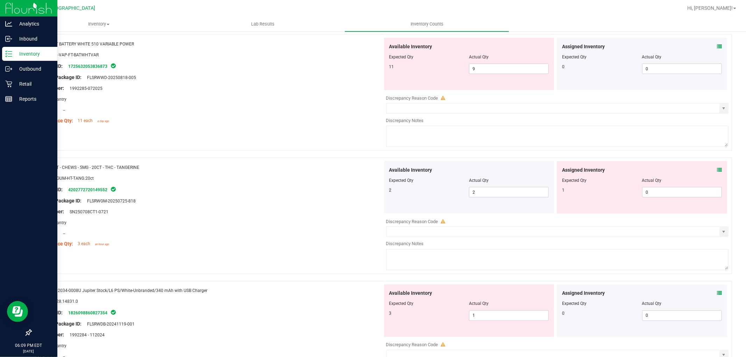
scroll to position [855, 0]
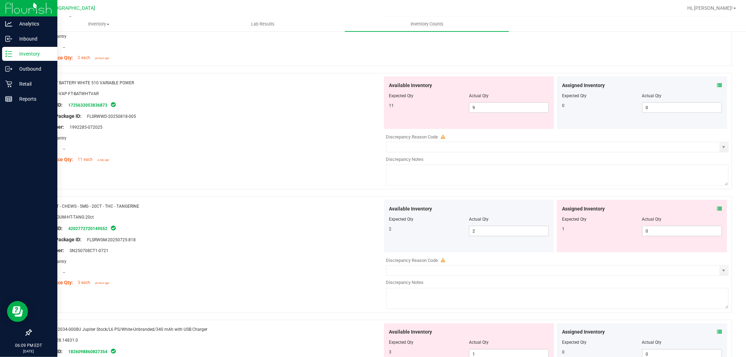
click at [717, 83] on icon at bounding box center [719, 85] width 5 height 5
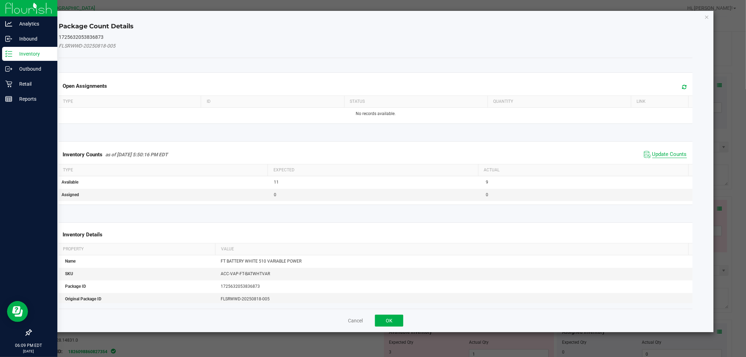
drag, startPoint x: 662, startPoint y: 154, endPoint x: 650, endPoint y: 152, distance: 12.1
click at [662, 154] on span "Update Counts" at bounding box center [669, 154] width 35 height 7
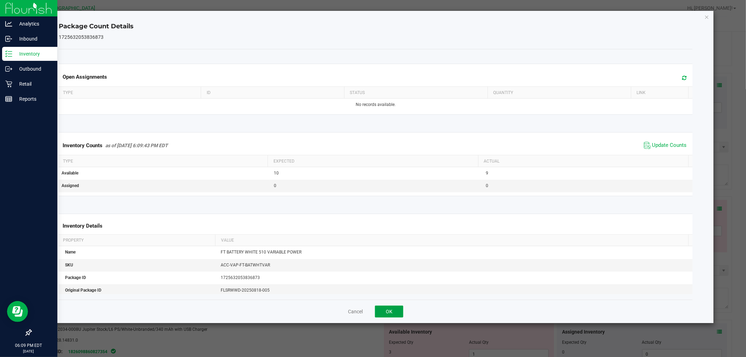
click at [383, 309] on button "OK" at bounding box center [389, 312] width 28 height 12
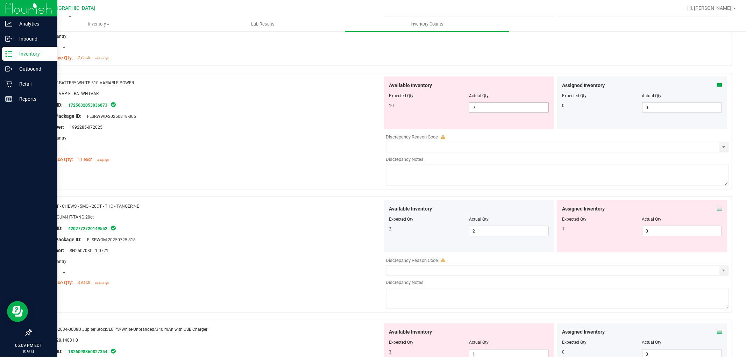
click at [476, 109] on span "9 9" at bounding box center [509, 108] width 80 height 10
type input "10"
click at [313, 140] on div "Area: Pantry" at bounding box center [209, 137] width 346 height 7
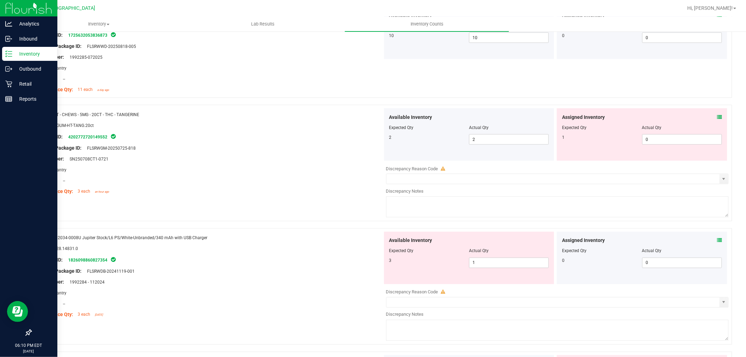
scroll to position [933, 0]
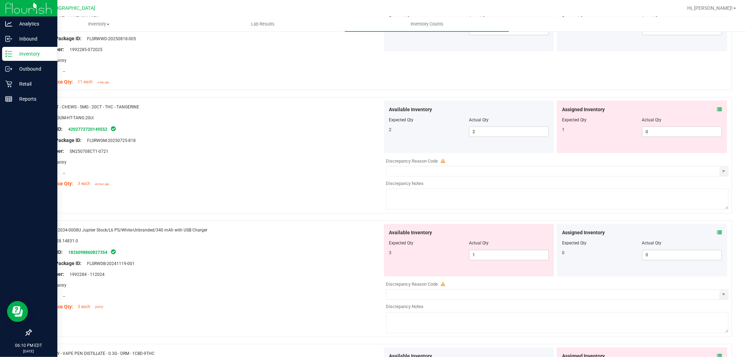
click at [717, 106] on span at bounding box center [719, 109] width 5 height 7
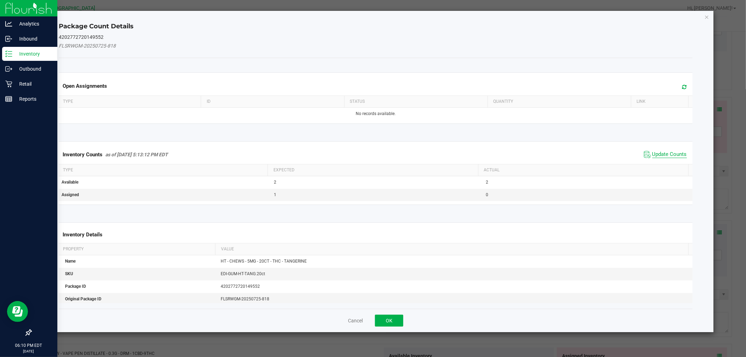
click at [654, 152] on span "Update Counts" at bounding box center [669, 154] width 35 height 7
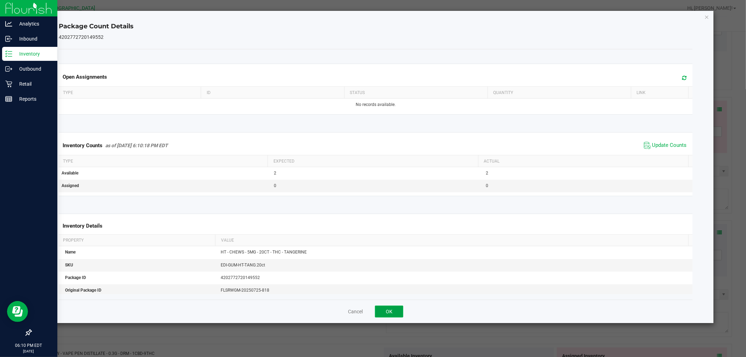
click at [389, 307] on button "OK" at bounding box center [389, 312] width 28 height 12
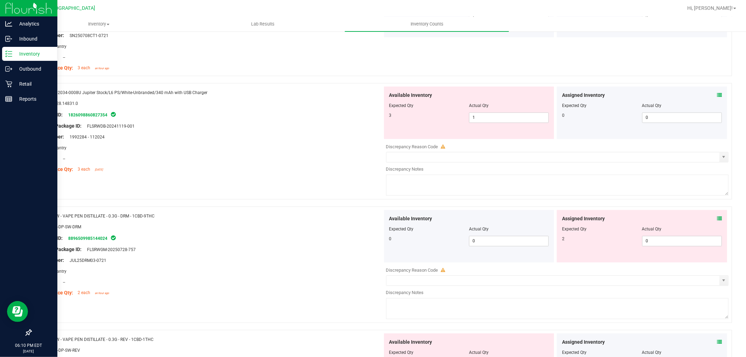
scroll to position [1050, 0]
click at [502, 116] on span "1 1" at bounding box center [509, 117] width 80 height 10
type input "3"
click at [297, 146] on div "Area: Pantry" at bounding box center [209, 146] width 346 height 7
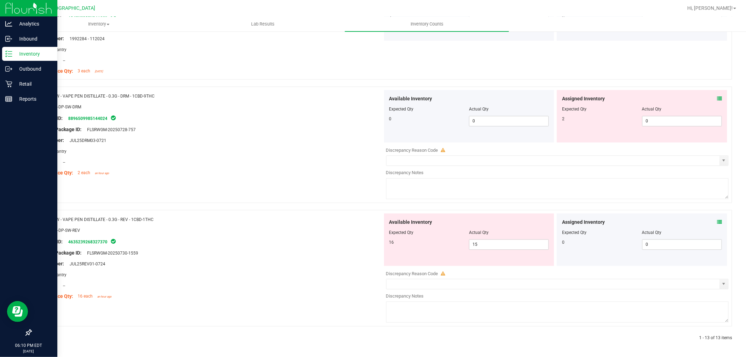
scroll to position [1148, 0]
click at [717, 97] on icon at bounding box center [719, 98] width 5 height 5
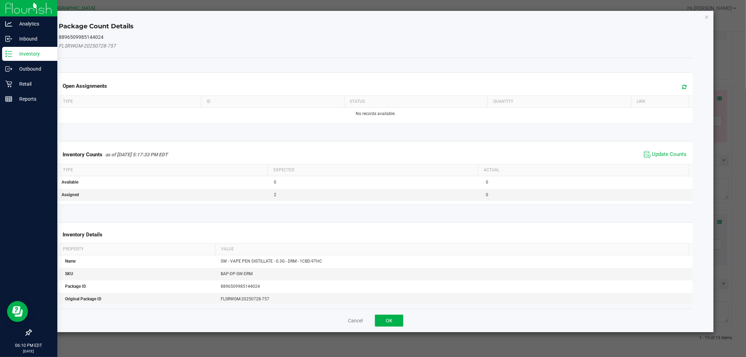
click at [655, 159] on span "Update Counts" at bounding box center [665, 154] width 47 height 10
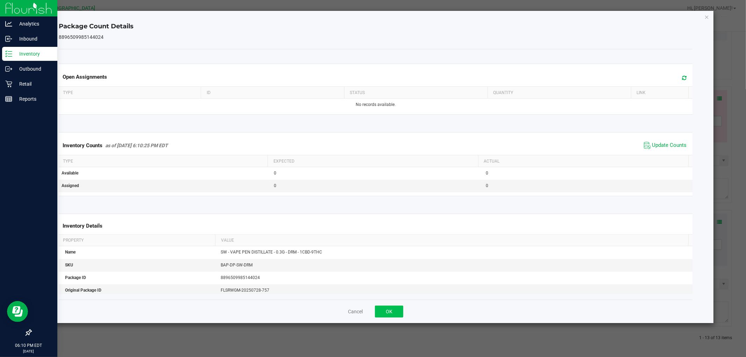
drag, startPoint x: 395, startPoint y: 304, endPoint x: 394, endPoint y: 309, distance: 4.9
click at [394, 304] on div "Cancel OK" at bounding box center [376, 311] width 634 height 23
click at [394, 312] on button "OK" at bounding box center [389, 312] width 28 height 12
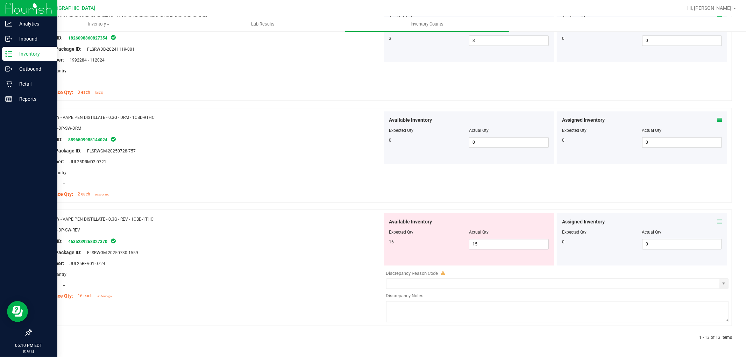
scroll to position [1126, 0]
click at [711, 220] on div "Assigned Inventory" at bounding box center [642, 222] width 160 height 7
click at [717, 224] on icon at bounding box center [719, 222] width 5 height 5
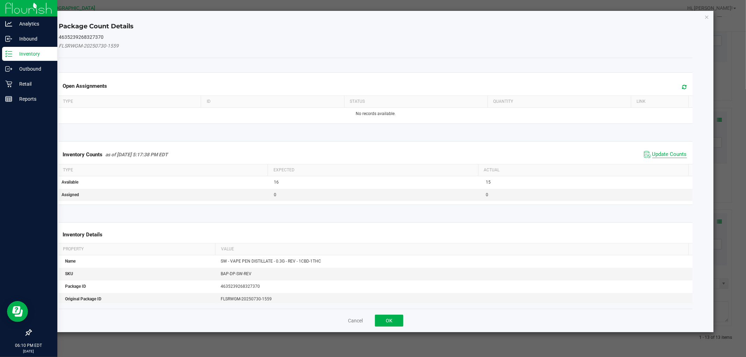
click at [659, 151] on span "Update Counts" at bounding box center [669, 154] width 35 height 7
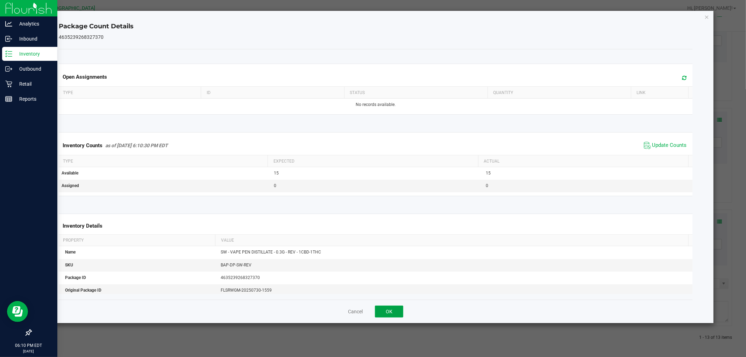
click at [391, 313] on button "OK" at bounding box center [389, 312] width 28 height 12
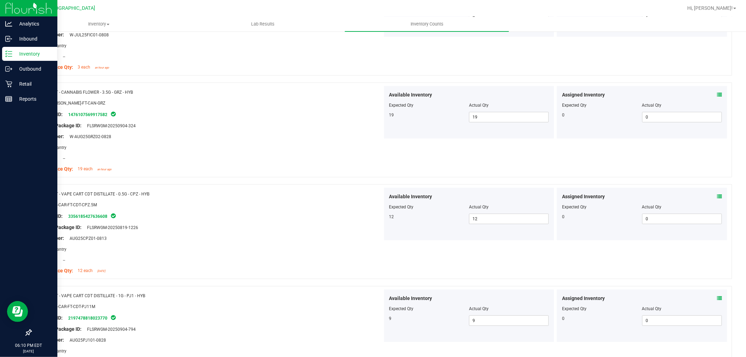
scroll to position [0, 0]
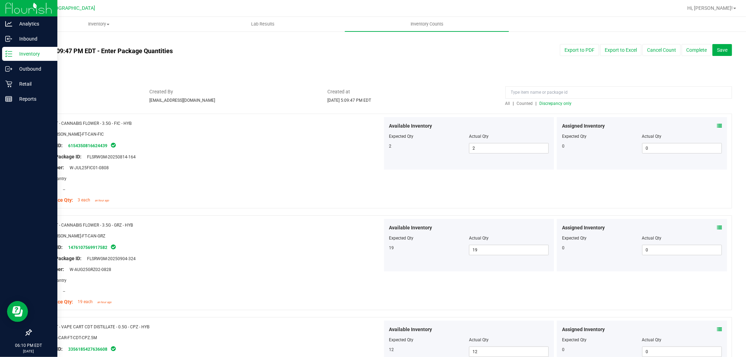
click at [548, 104] on span "Discrepancy only" at bounding box center [556, 103] width 32 height 5
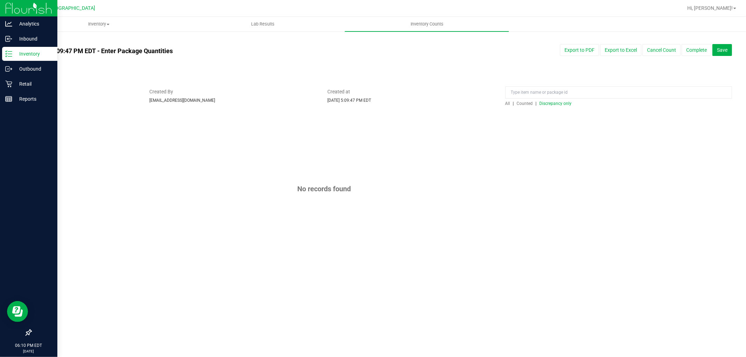
click at [557, 101] on span "Discrepancy only" at bounding box center [556, 103] width 32 height 5
click at [699, 47] on button "Complete" at bounding box center [697, 50] width 30 height 12
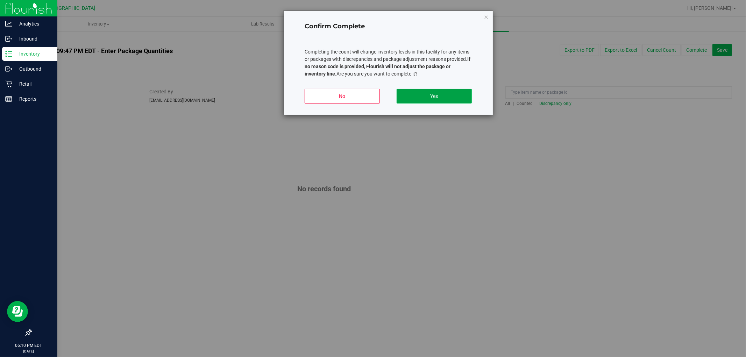
click at [441, 100] on button "Yes" at bounding box center [434, 96] width 75 height 15
